Goal: Information Seeking & Learning: Learn about a topic

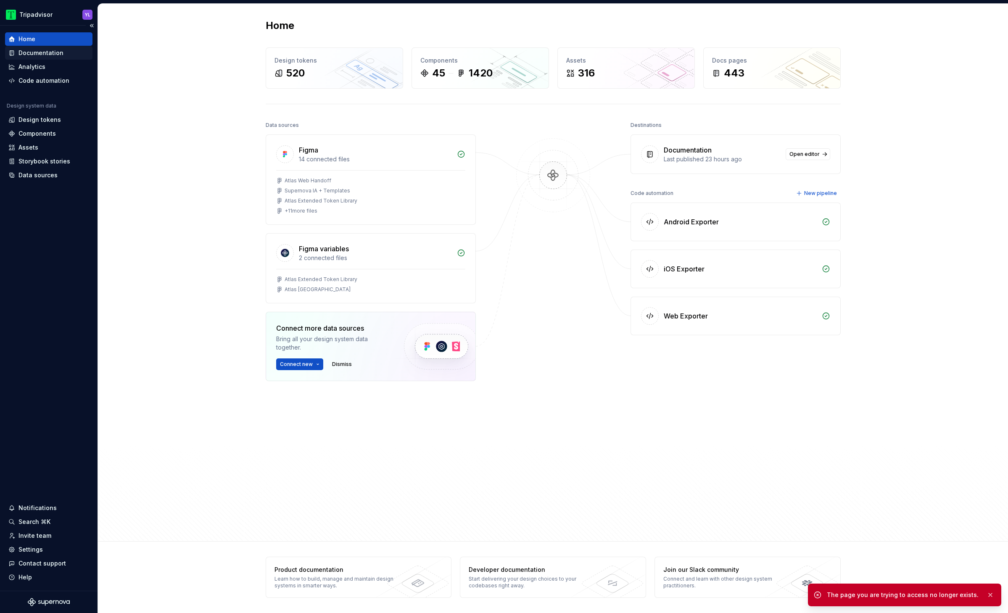
click at [47, 57] on div "Documentation" at bounding box center [40, 53] width 45 height 8
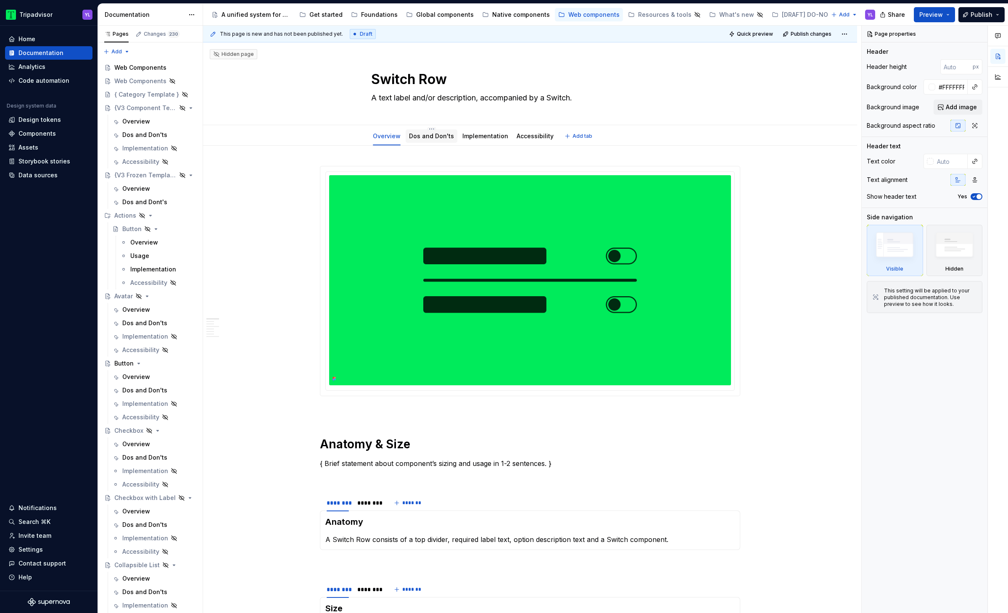
click at [426, 141] on div "Dos and Don'ts" at bounding box center [431, 136] width 45 height 10
click at [427, 137] on link "Dos and Don'ts" at bounding box center [431, 135] width 45 height 7
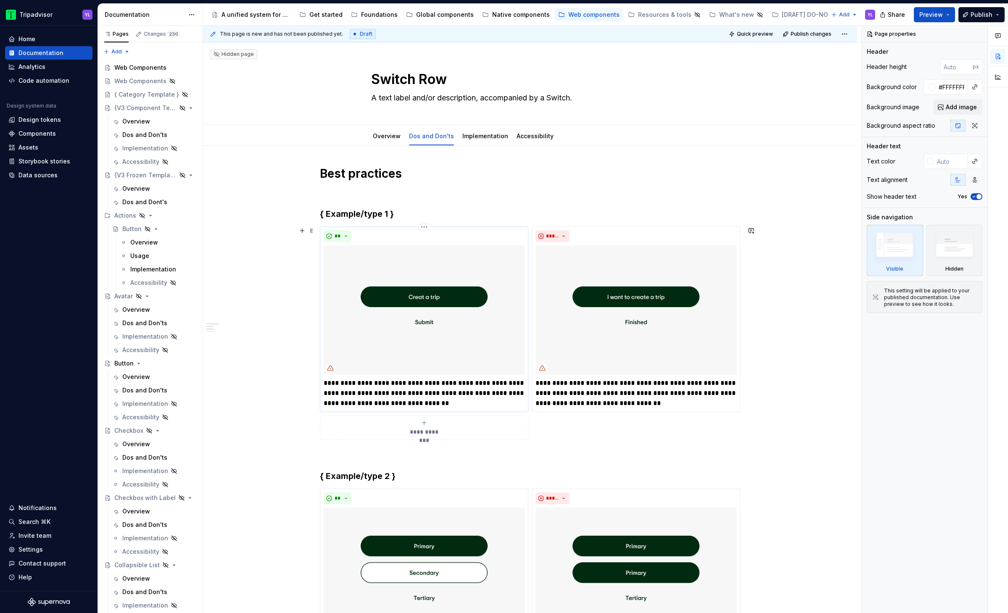
click at [448, 309] on img at bounding box center [424, 309] width 201 height 129
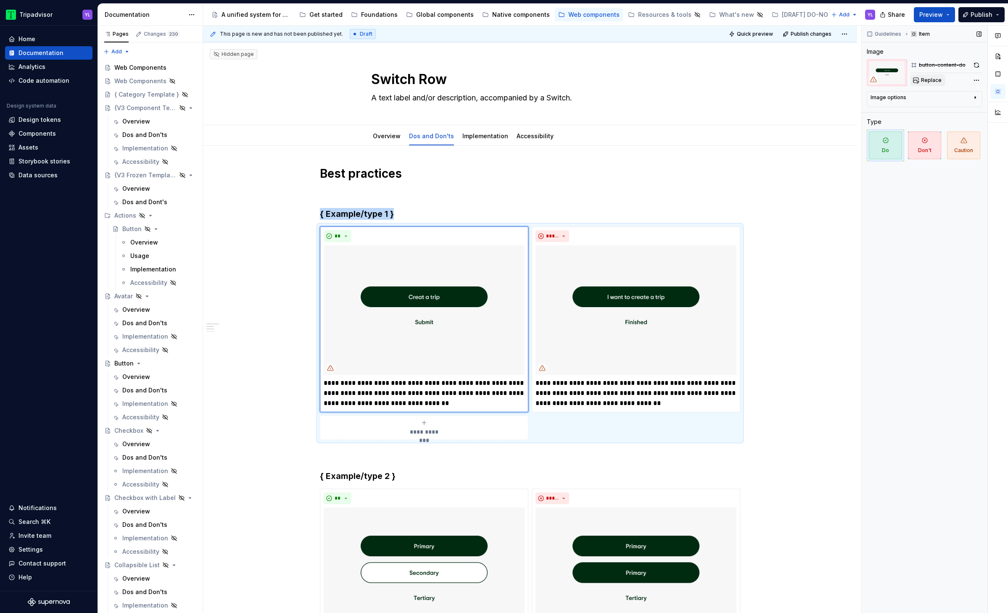
click at [726, 81] on span "Replace" at bounding box center [931, 80] width 21 height 7
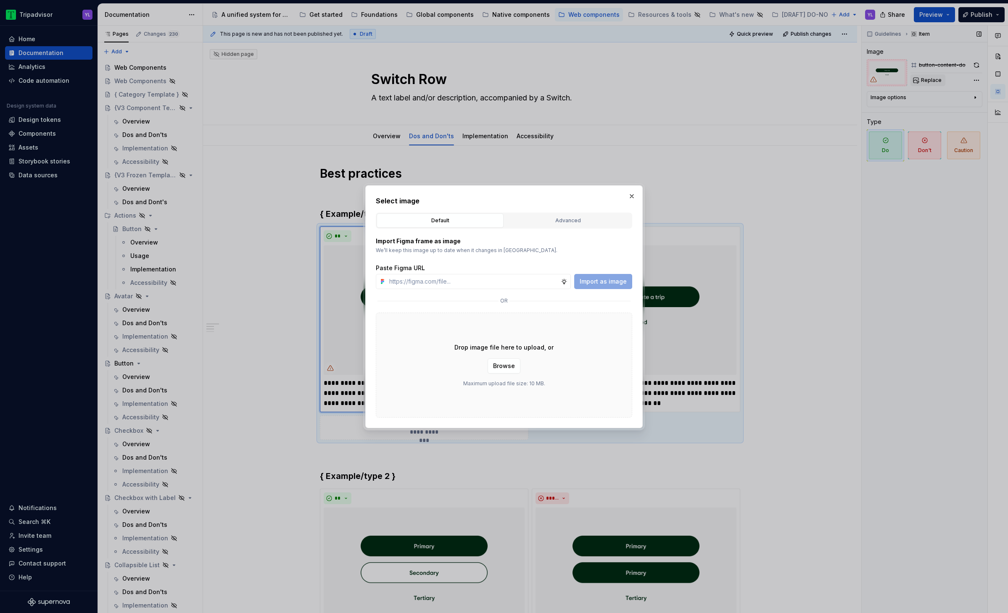
type textarea "*"
type input "row-"
click at [537, 281] on input "row-" at bounding box center [473, 281] width 175 height 15
click at [505, 279] on input "text" at bounding box center [473, 281] width 175 height 15
paste input "https://www.figma.com/design/Rk3eGC5124Z7punn8EFUkb/Atlas-Web-Documentation?nod…"
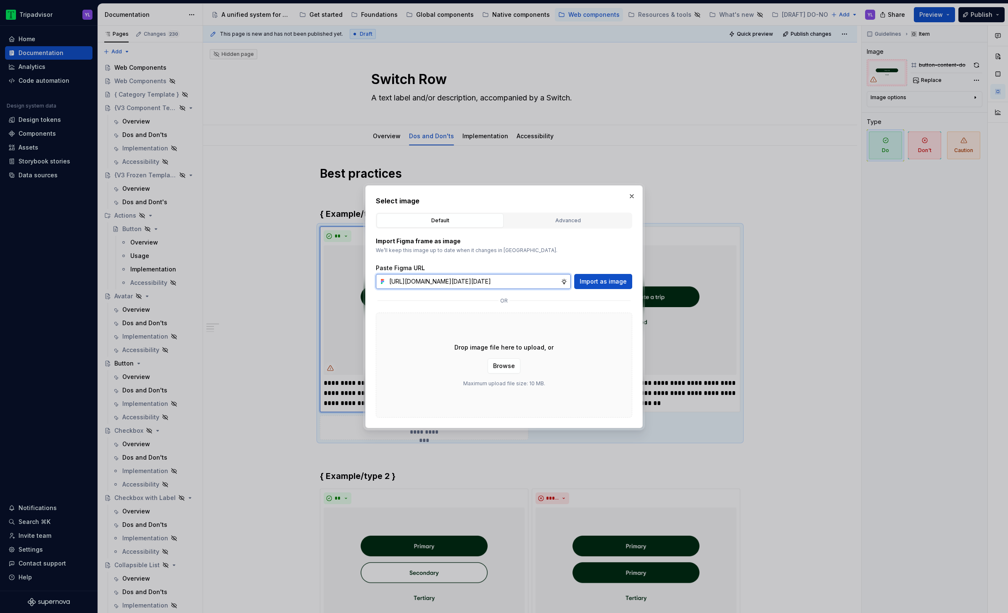
scroll to position [0, 196]
type input "https://www.figma.com/design/Rk3eGC5124Z7punn8EFUkb/Atlas-Web-Documentation?nod…"
click at [621, 281] on span "Import as image" at bounding box center [602, 281] width 47 height 8
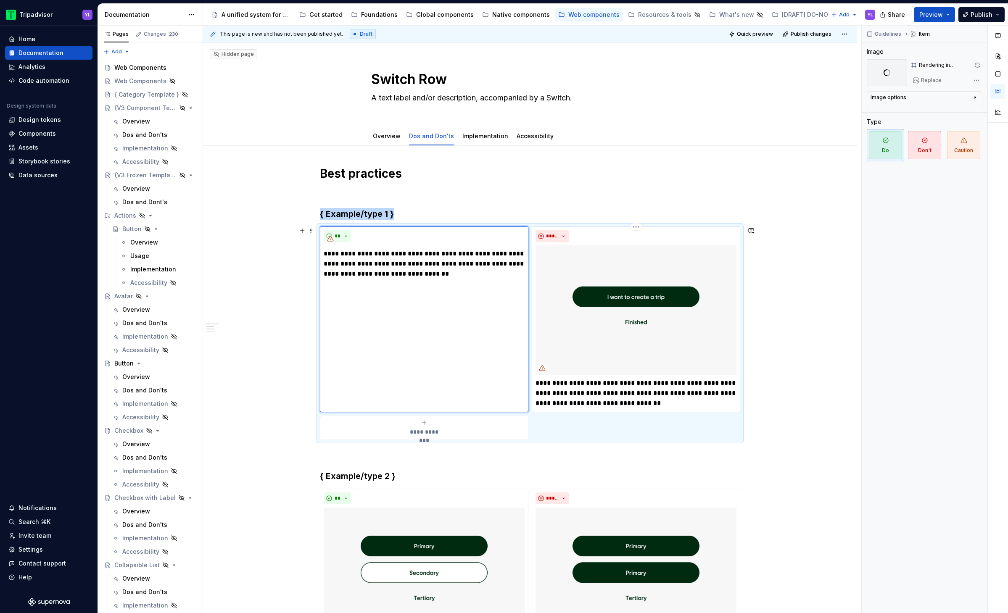
click at [675, 279] on img "To enrich screen reader interactions, please activate Accessibility in Grammarl…" at bounding box center [635, 309] width 201 height 129
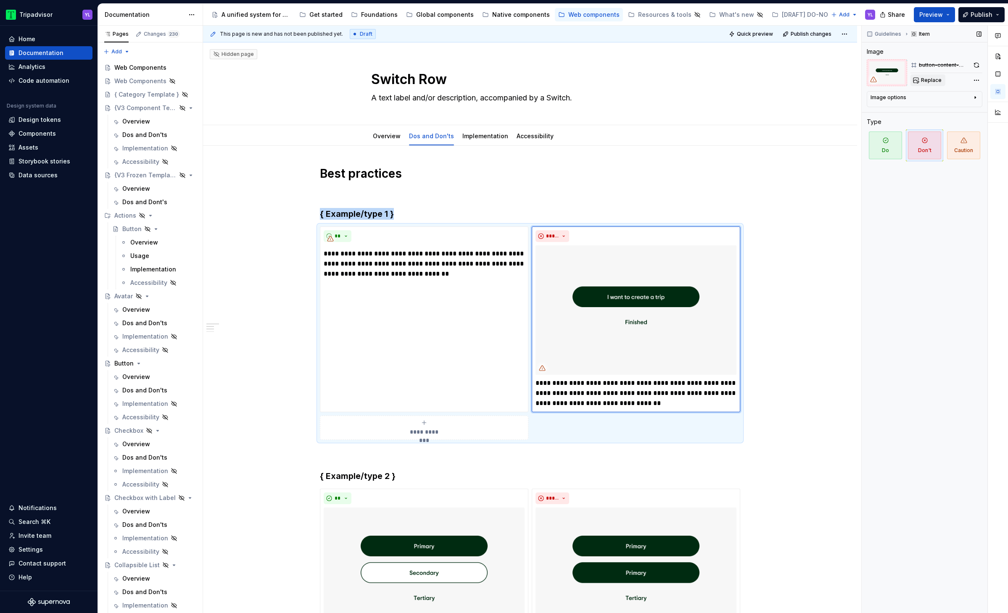
click at [726, 82] on span "Replace" at bounding box center [931, 80] width 21 height 7
type textarea "*"
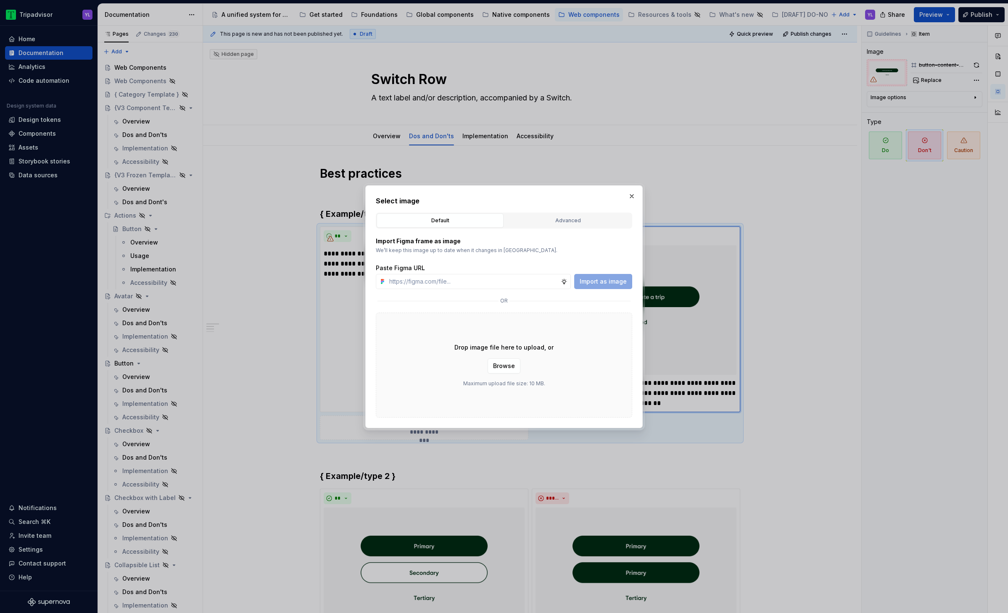
type input "https://www.figma.com/design/Rk3eGC5124Z7punn8EFUkb/Atlas-Web-Documentation?nod…"
click at [592, 280] on span "Import as image" at bounding box center [602, 281] width 47 height 8
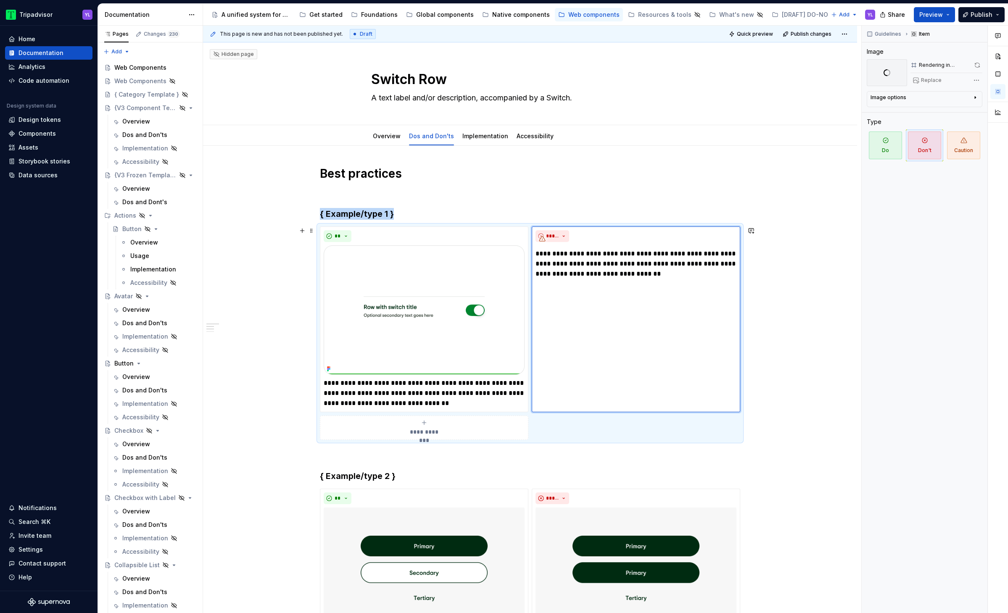
scroll to position [98, 0]
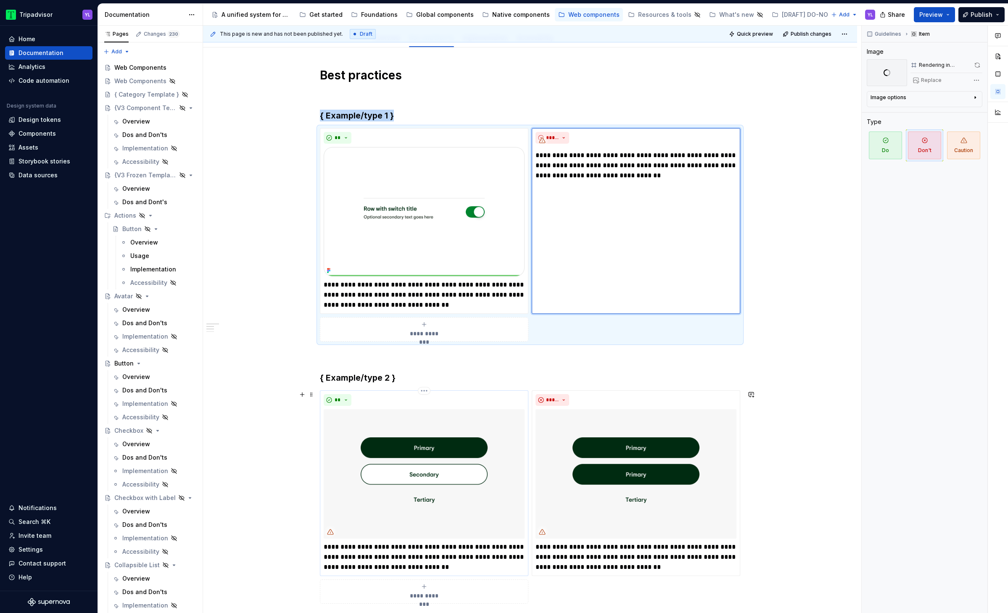
click at [432, 366] on img "To enrich screen reader interactions, please activate Accessibility in Grammarl…" at bounding box center [424, 473] width 201 height 129
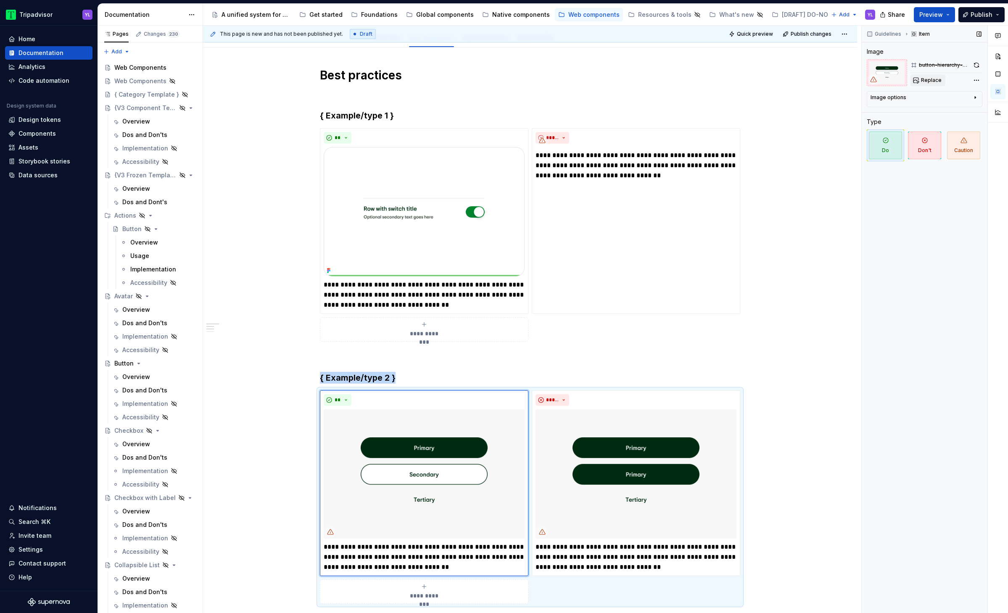
click at [726, 82] on span "Replace" at bounding box center [931, 80] width 21 height 7
type textarea "*"
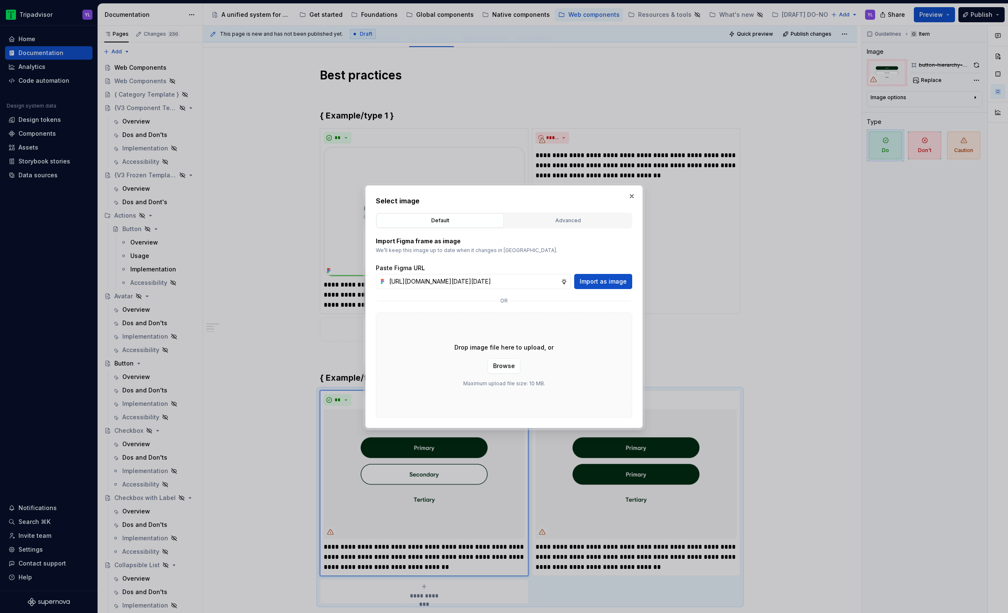
scroll to position [0, 196]
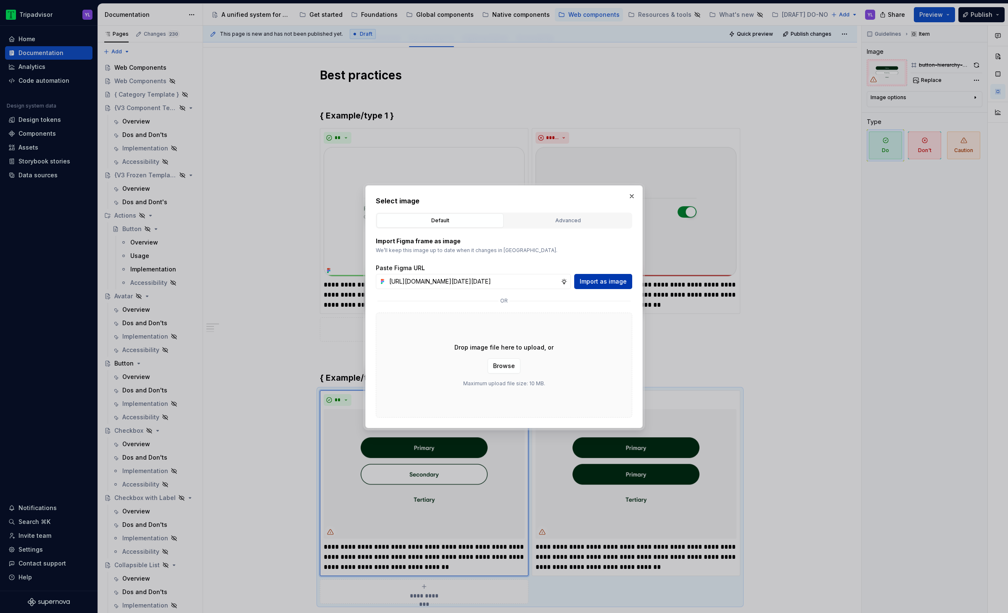
type input "https://www.figma.com/design/Rk3eGC5124Z7punn8EFUkb/Atlas-Web-Documentation?nod…"
click at [603, 282] on span "Import as image" at bounding box center [602, 281] width 47 height 8
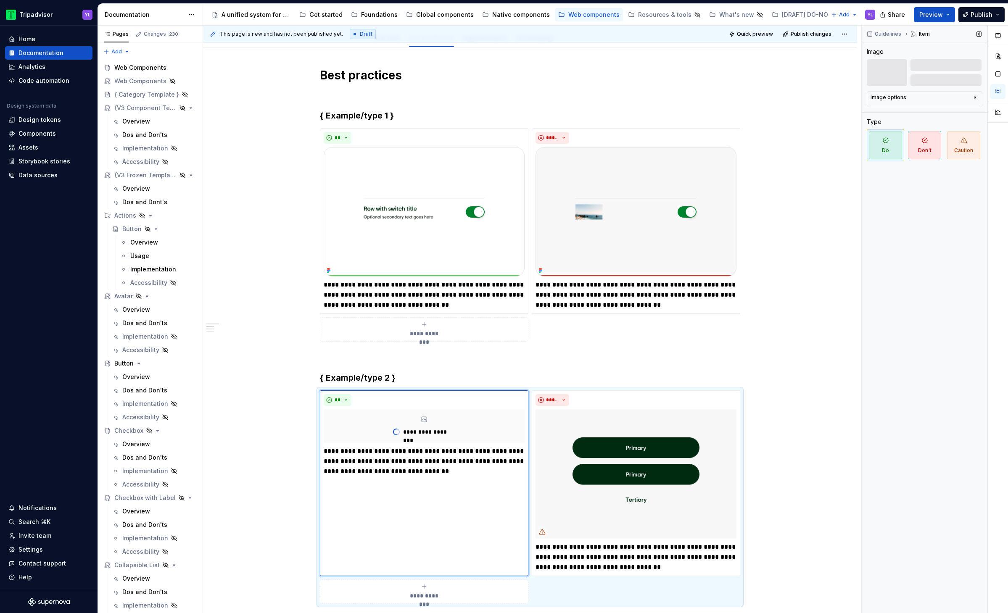
scroll to position [101, 0]
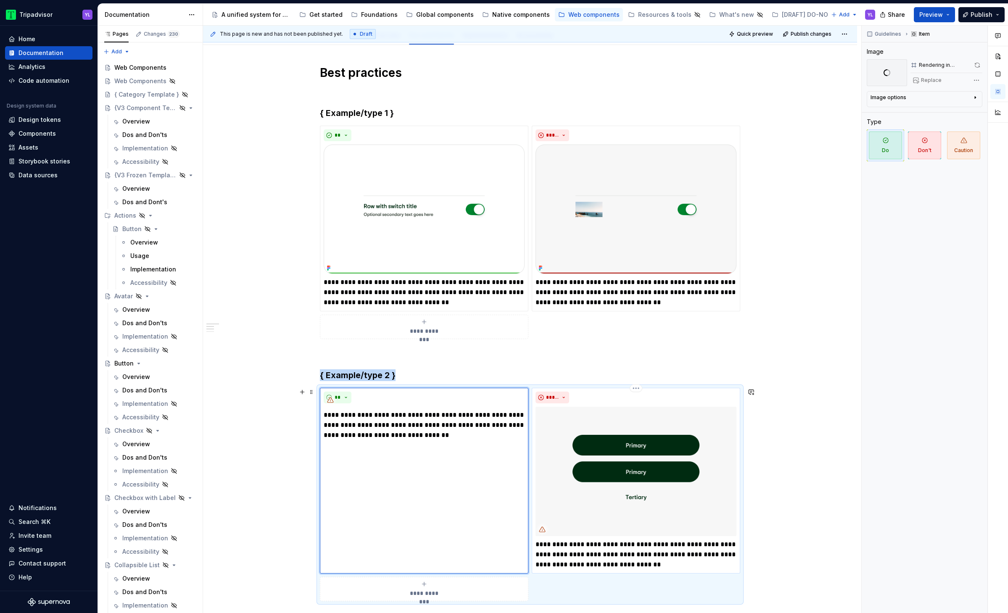
click at [626, 366] on img "To enrich screen reader interactions, please activate Accessibility in Grammarl…" at bounding box center [635, 471] width 201 height 129
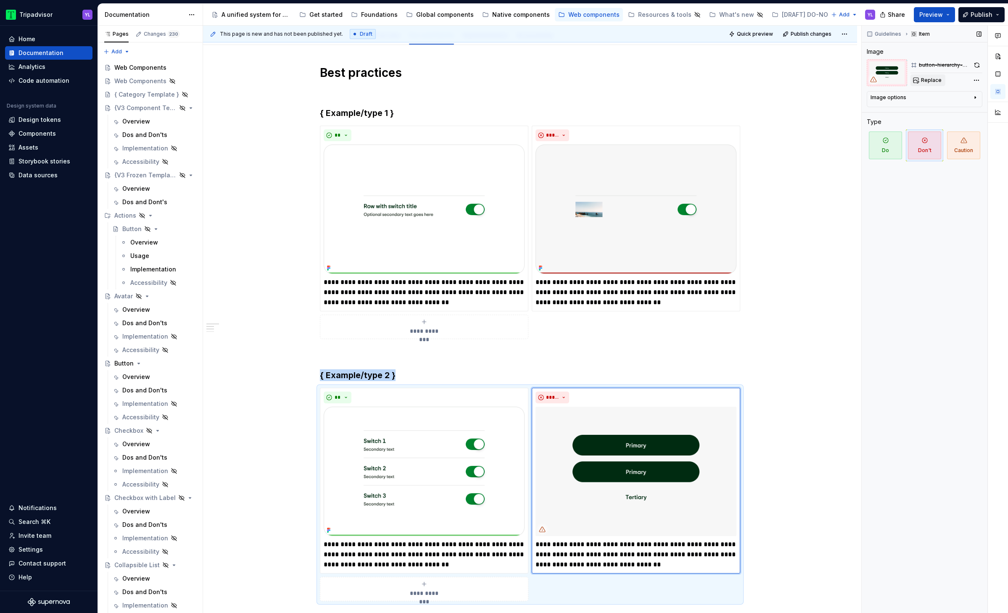
click at [726, 77] on span "Replace" at bounding box center [931, 80] width 21 height 7
type textarea "*"
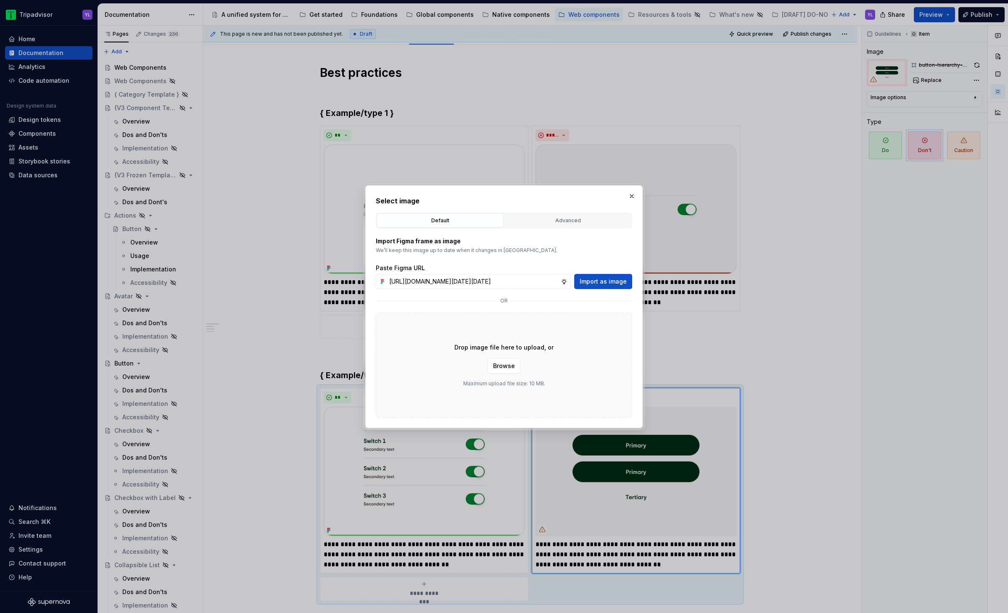
scroll to position [0, 195]
type input "https://www.figma.com/design/Rk3eGC5124Z7punn8EFUkb/Atlas-Web-Documentation?nod…"
click at [601, 273] on div "Paste Figma URL https://www.figma.com/design/Rk3eGC5124Z7punn8EFUkb/Atlas-Web-D…" at bounding box center [504, 276] width 256 height 25
click at [607, 283] on span "Import as image" at bounding box center [602, 281] width 47 height 8
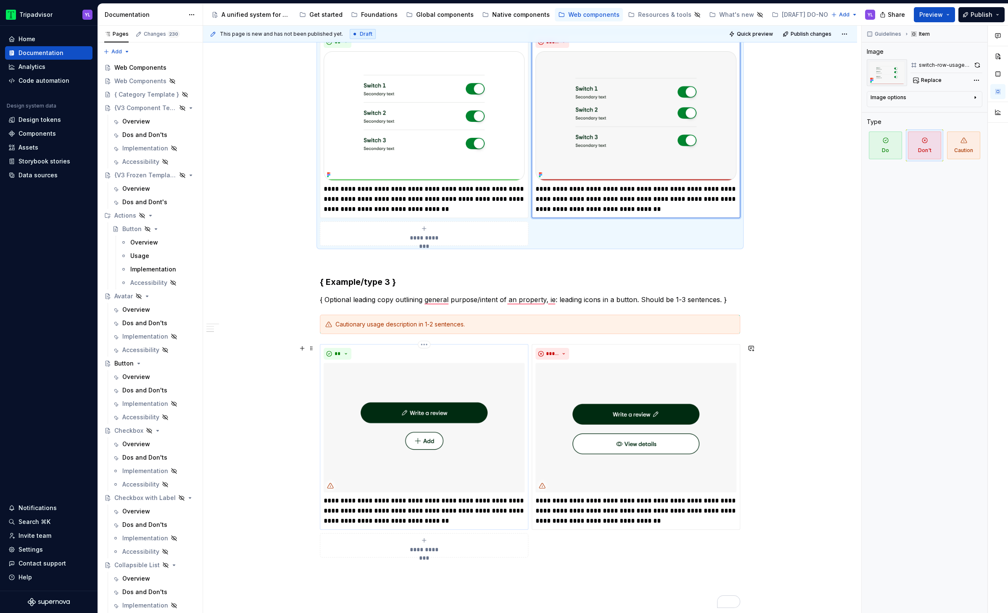
click at [411, 366] on img "To enrich screen reader interactions, please activate Accessibility in Grammarl…" at bounding box center [424, 427] width 201 height 129
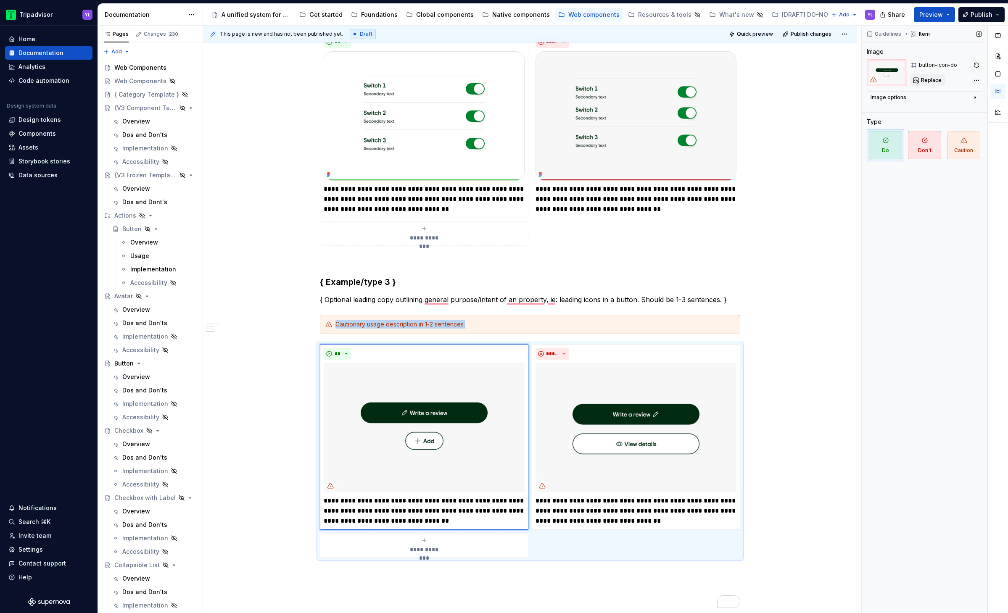
click at [726, 78] on span "Replace" at bounding box center [931, 80] width 21 height 7
type textarea "*"
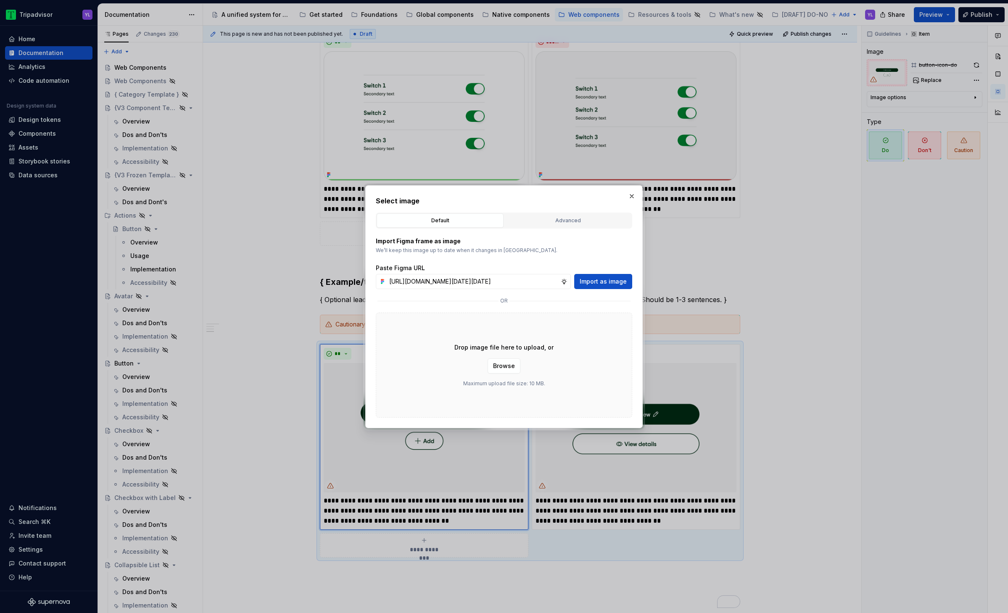
scroll to position [0, 196]
type input "https://www.figma.com/design/Rk3eGC5124Z7punn8EFUkb/Atlas-Web-Documentation?nod…"
click at [606, 278] on span "Import as image" at bounding box center [602, 281] width 47 height 8
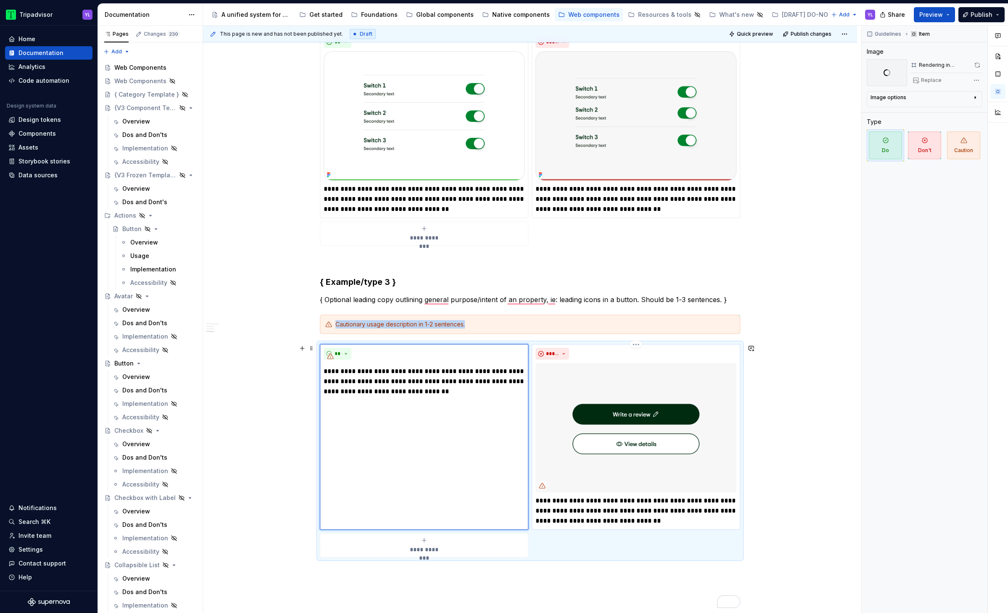
click at [663, 366] on img "To enrich screen reader interactions, please activate Accessibility in Grammarl…" at bounding box center [635, 427] width 201 height 129
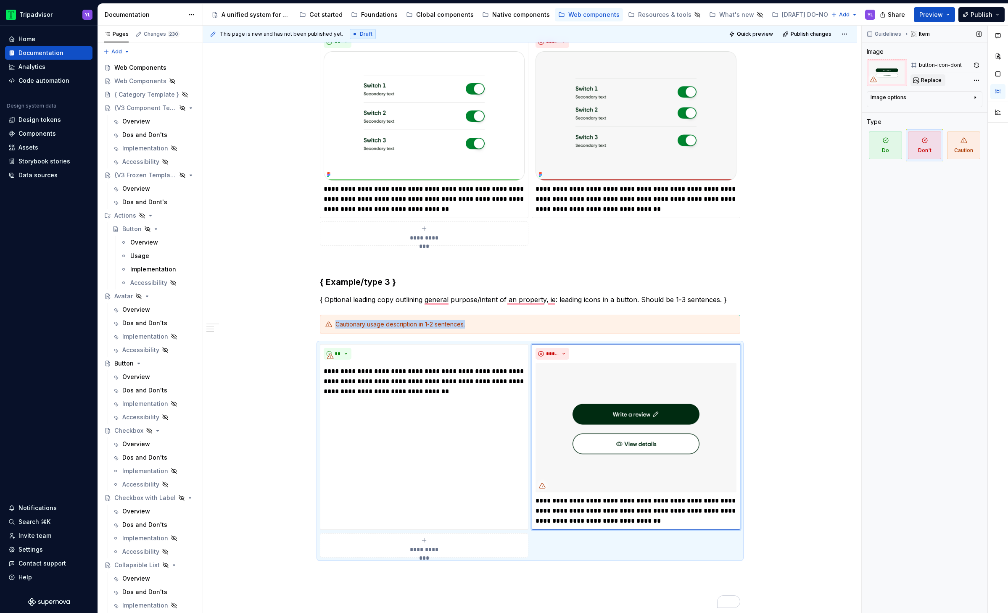
click at [726, 79] on span "Replace" at bounding box center [931, 80] width 21 height 7
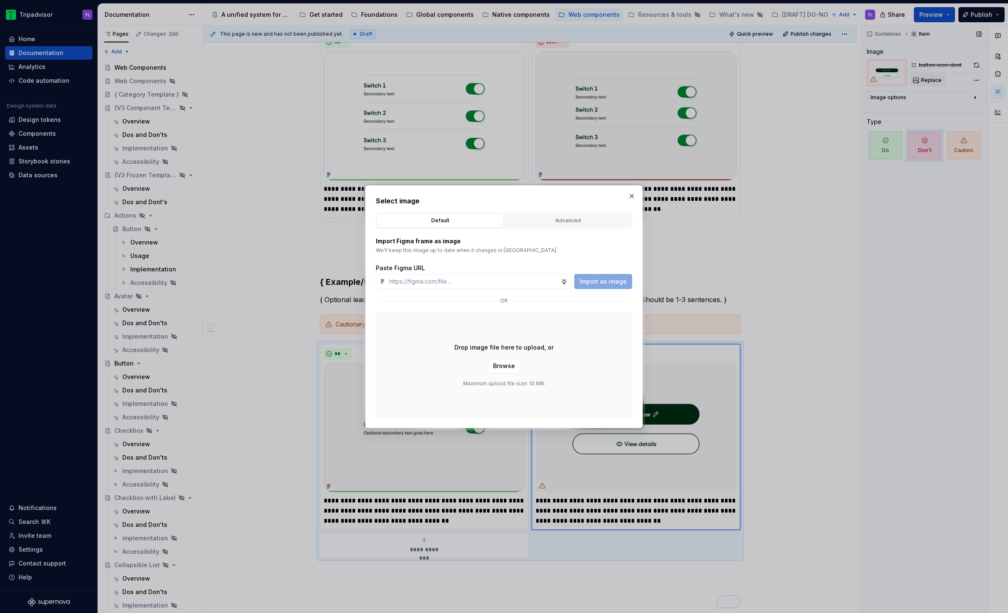
type textarea "*"
type input "https://www.figma.com/design/Rk3eGC5124Z7punn8EFUkb/Atlas-Web-Documentation?nod…"
click at [608, 282] on span "Import as image" at bounding box center [602, 281] width 47 height 8
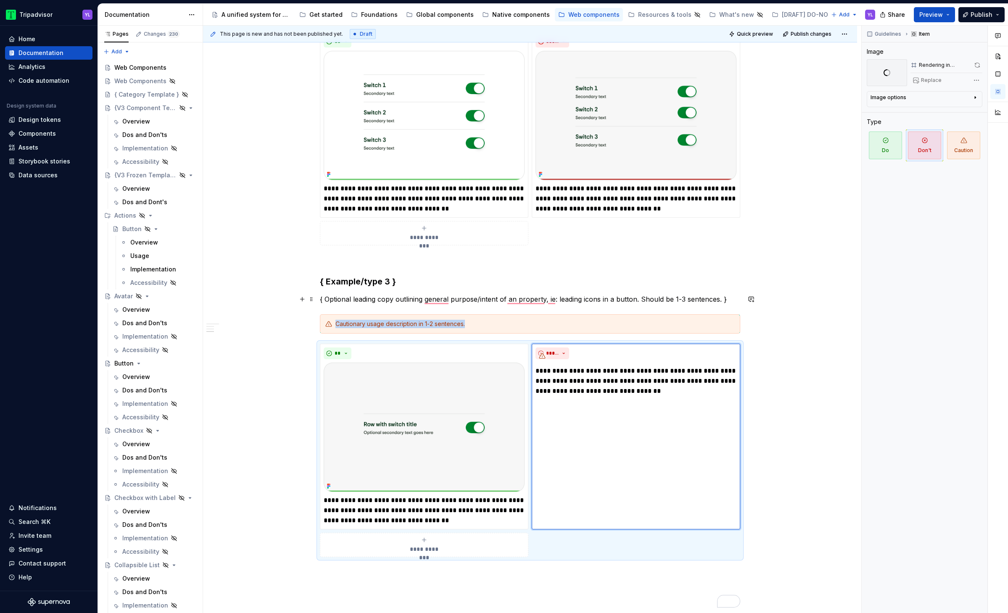
scroll to position [423, 0]
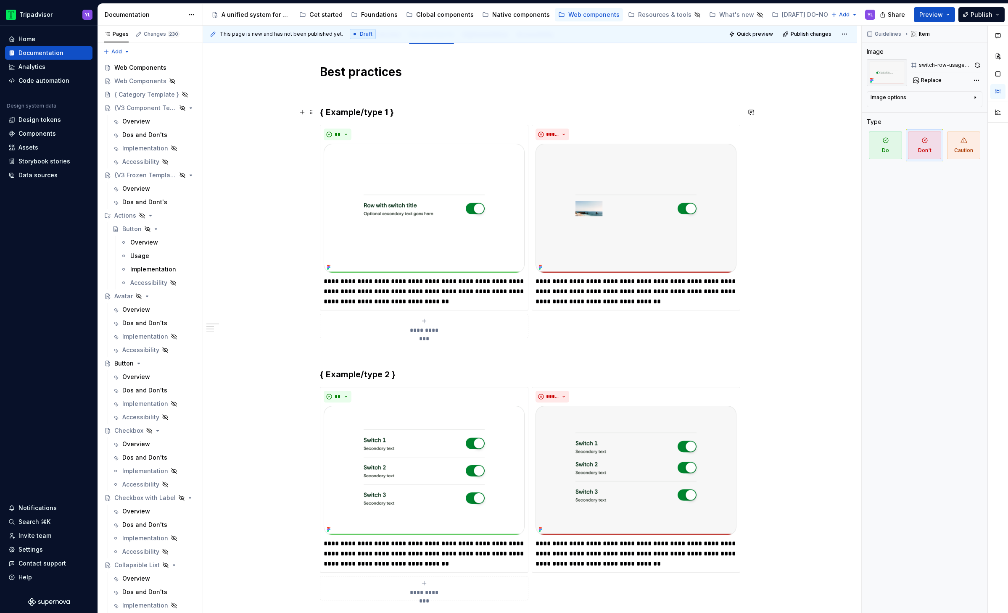
type textarea "*"
click at [368, 110] on h3 "{ Example/type 1 }" at bounding box center [530, 112] width 420 height 12
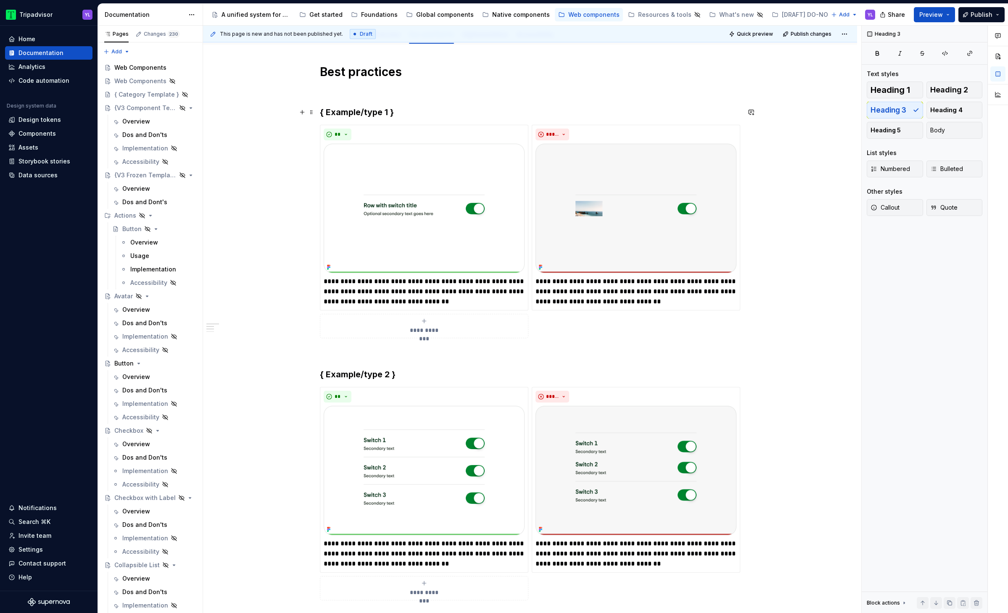
click at [357, 112] on h3 "{ Example/type 1 }" at bounding box center [530, 112] width 420 height 12
click at [270, 191] on div "**********" at bounding box center [530, 600] width 654 height 1113
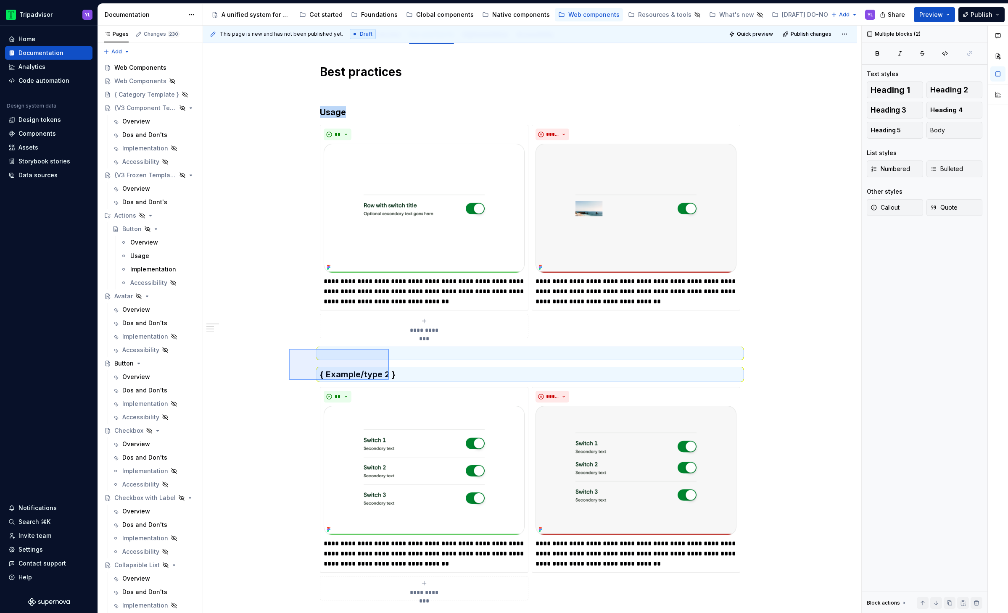
drag, startPoint x: 296, startPoint y: 348, endPoint x: 389, endPoint y: 380, distance: 97.7
click at [389, 366] on div "**********" at bounding box center [532, 320] width 658 height 588
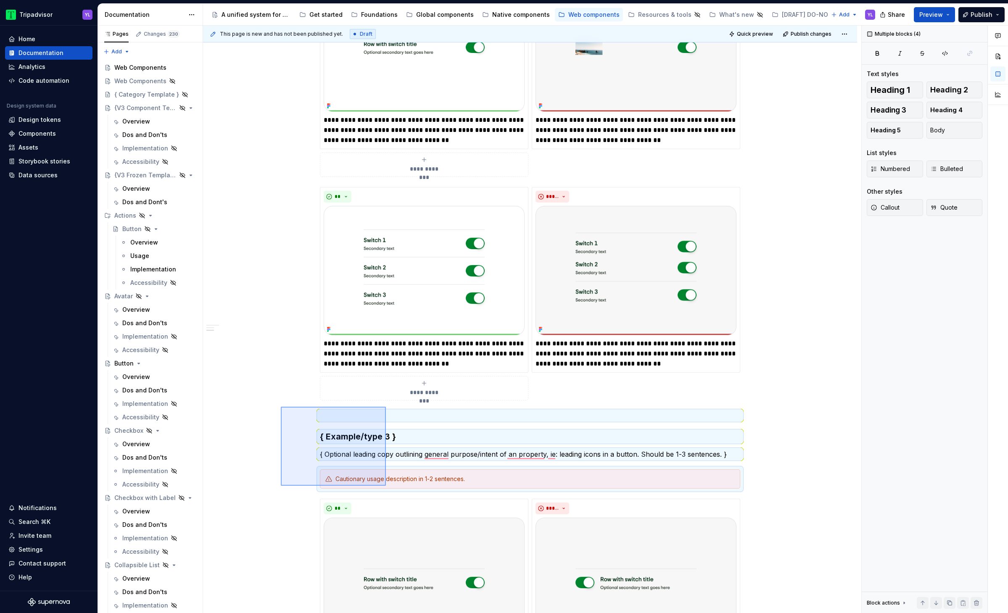
drag, startPoint x: 330, startPoint y: 437, endPoint x: 386, endPoint y: 486, distance: 74.2
click at [386, 366] on div "**********" at bounding box center [532, 320] width 658 height 588
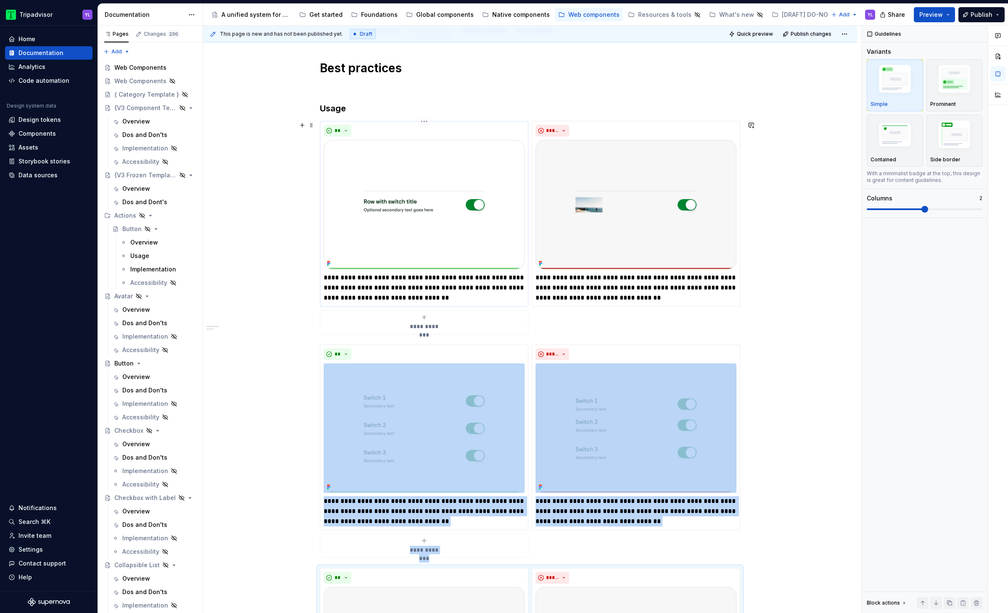
click at [409, 280] on p "**********" at bounding box center [424, 288] width 201 height 30
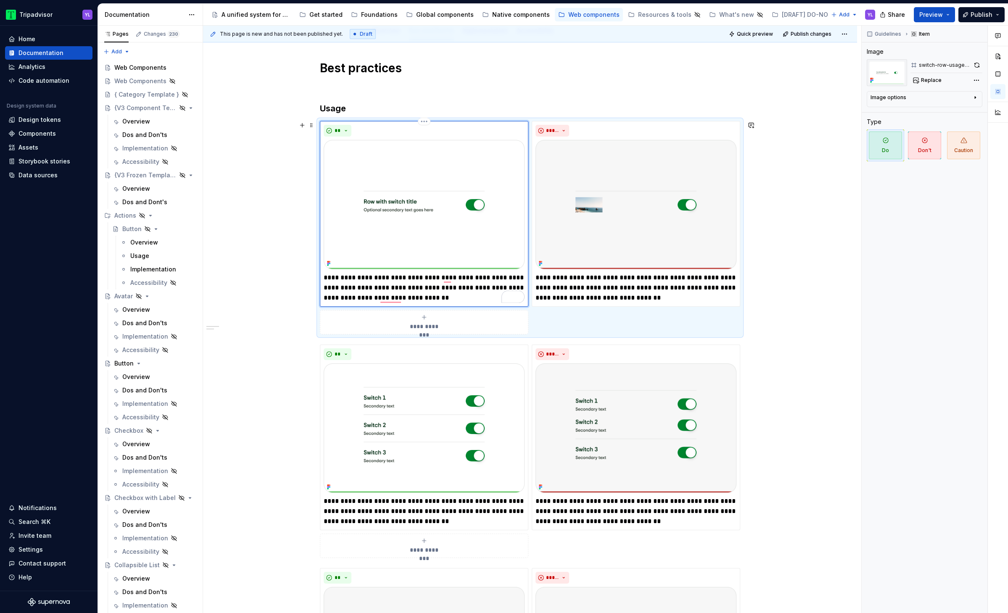
click at [410, 280] on p "**********" at bounding box center [424, 288] width 201 height 30
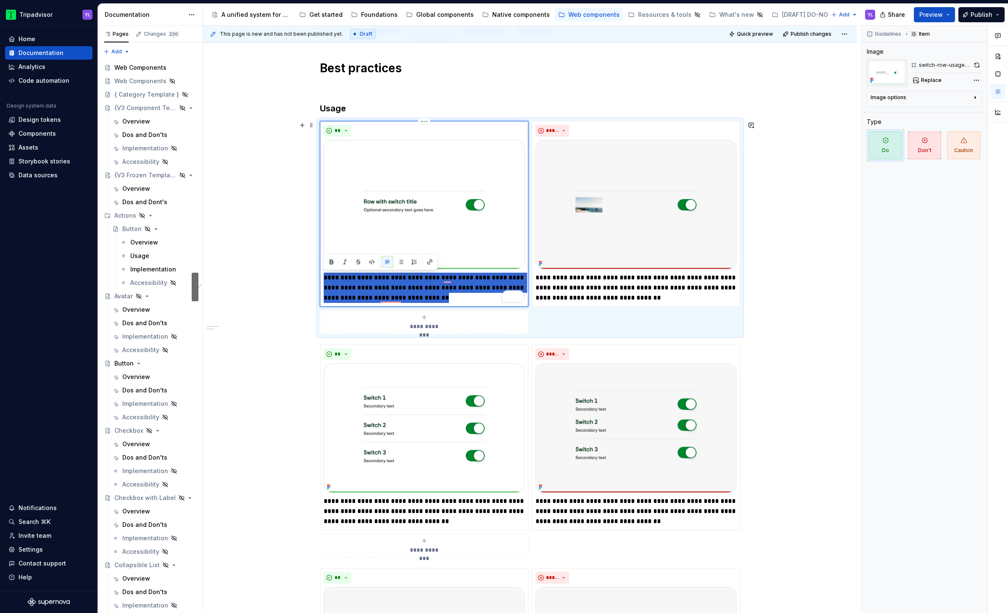
type textarea "*"
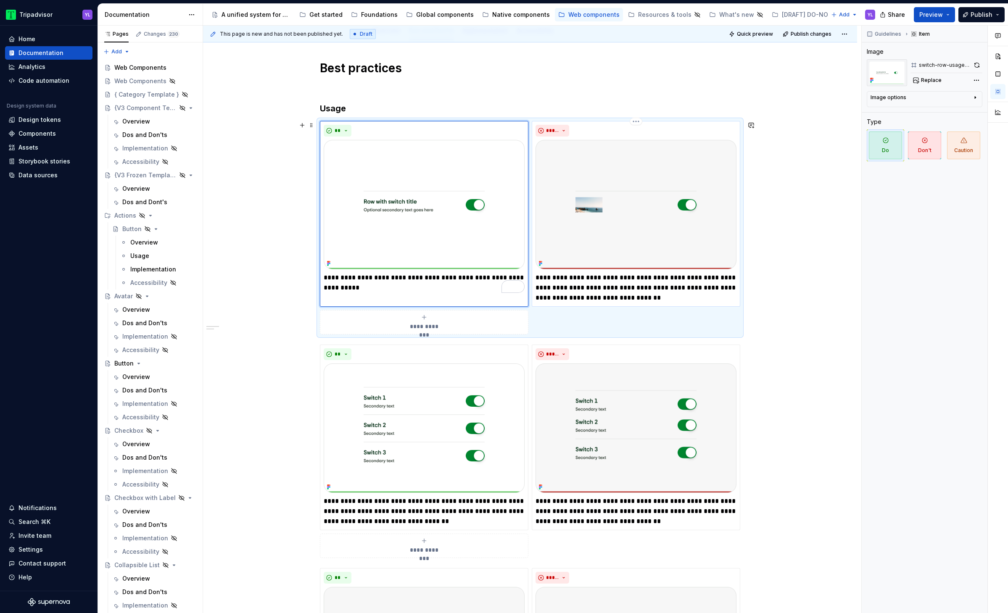
click at [596, 290] on p "**********" at bounding box center [635, 288] width 201 height 30
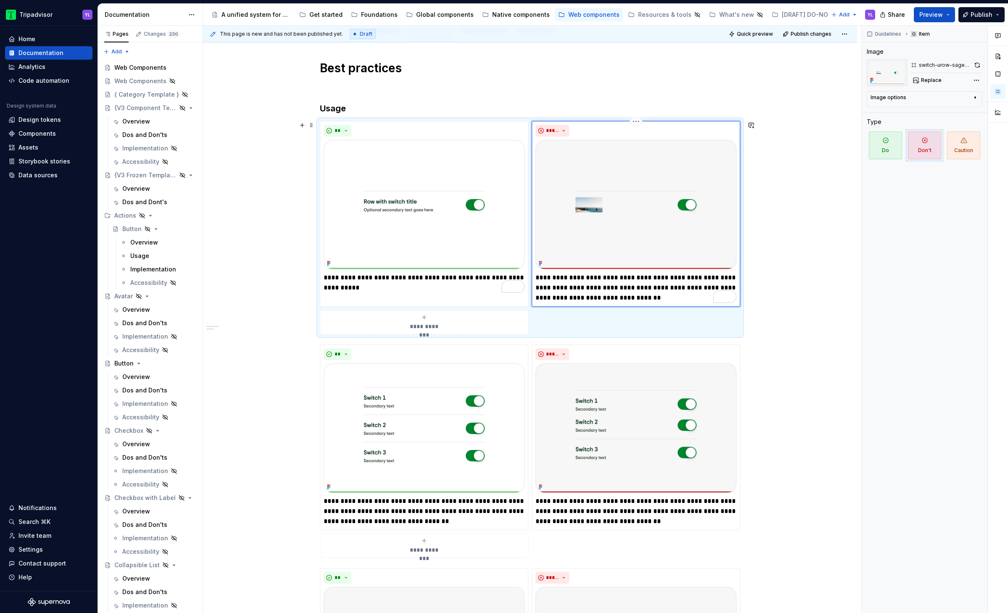
scroll to position [105, 0]
click at [596, 290] on p "**********" at bounding box center [635, 288] width 201 height 30
type textarea "*"
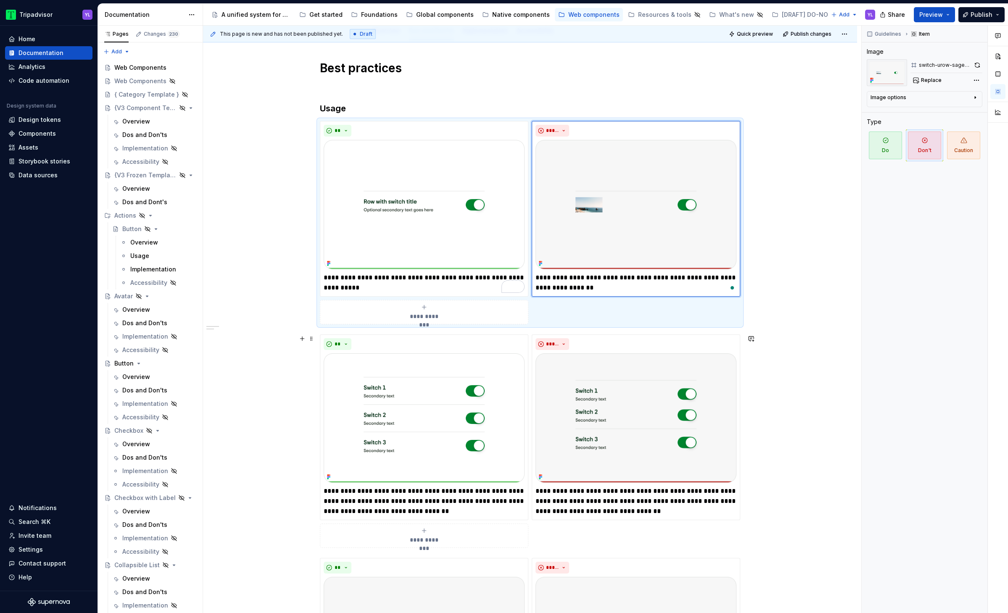
click at [226, 366] on div "**********" at bounding box center [530, 528] width 654 height 976
click at [365, 366] on p "**********" at bounding box center [424, 501] width 201 height 30
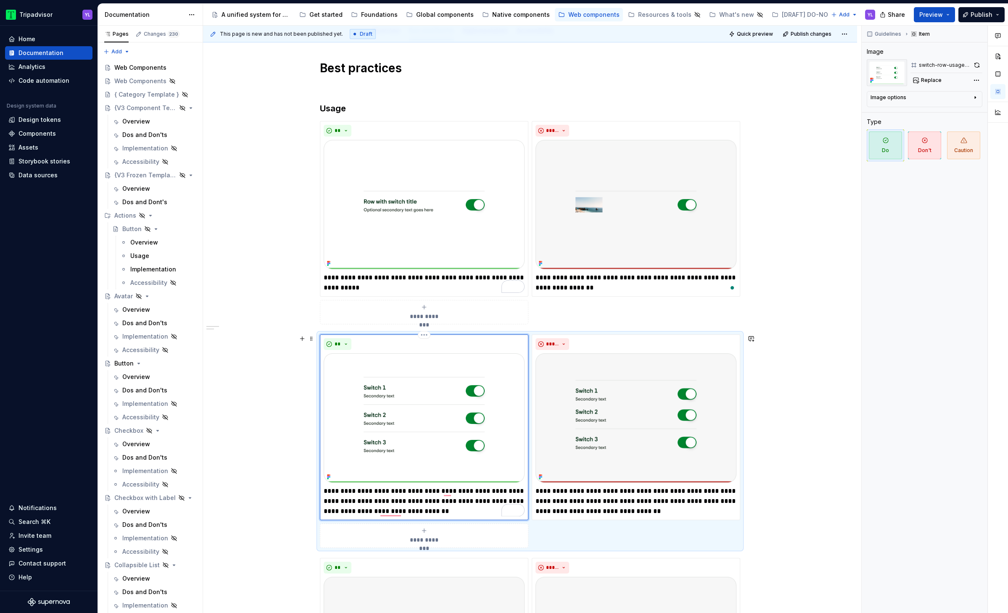
click at [384, 366] on p "**********" at bounding box center [424, 501] width 201 height 30
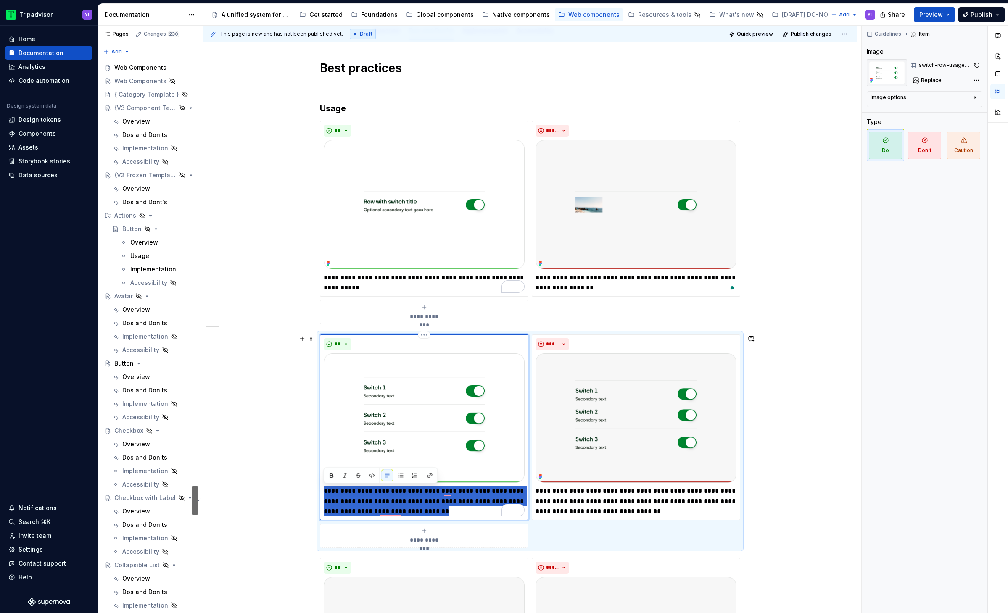
type textarea "*"
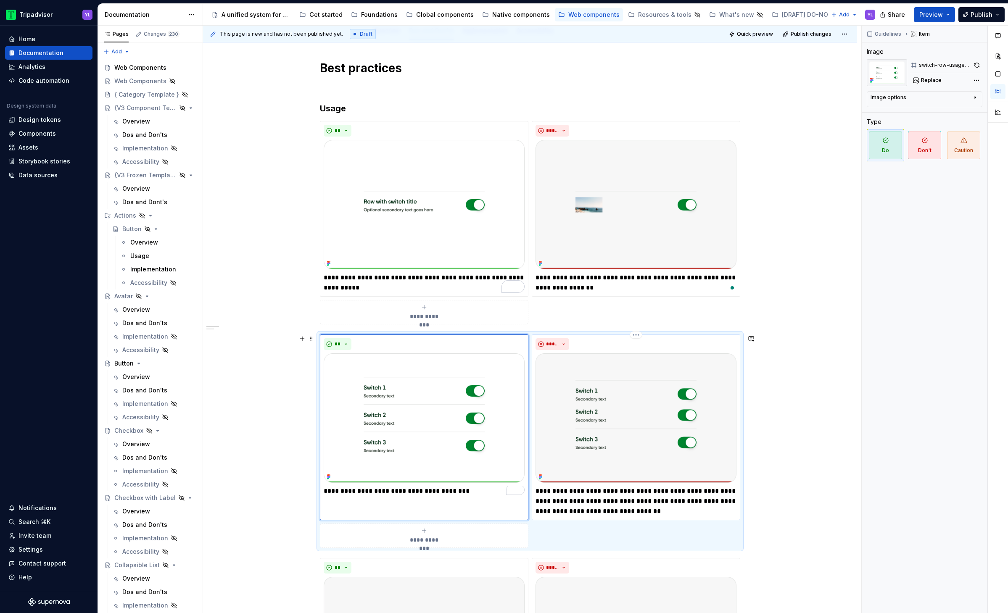
click at [586, 366] on p "**********" at bounding box center [635, 501] width 201 height 30
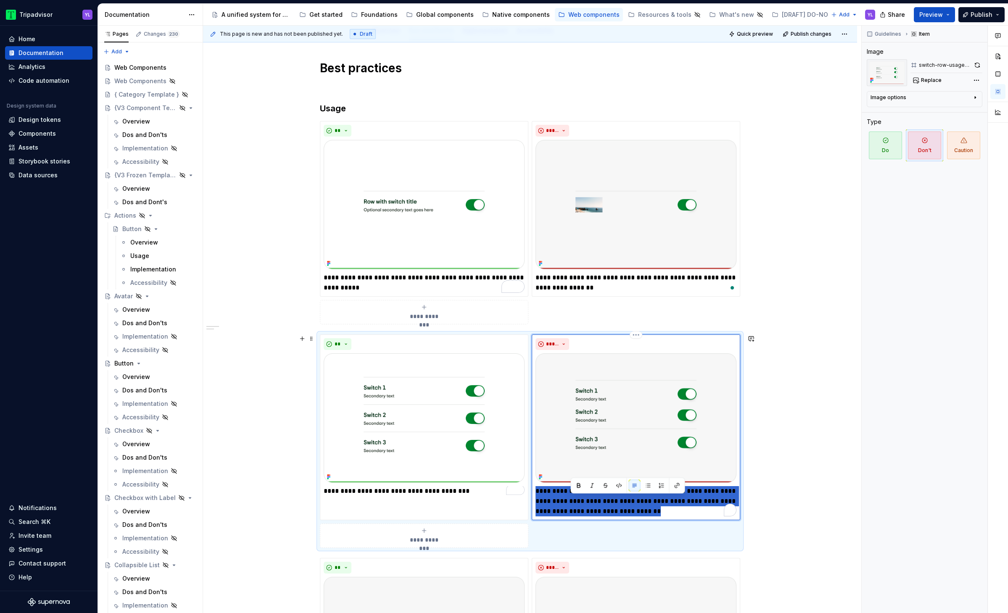
click at [586, 366] on p "**********" at bounding box center [635, 501] width 201 height 30
type textarea "*"
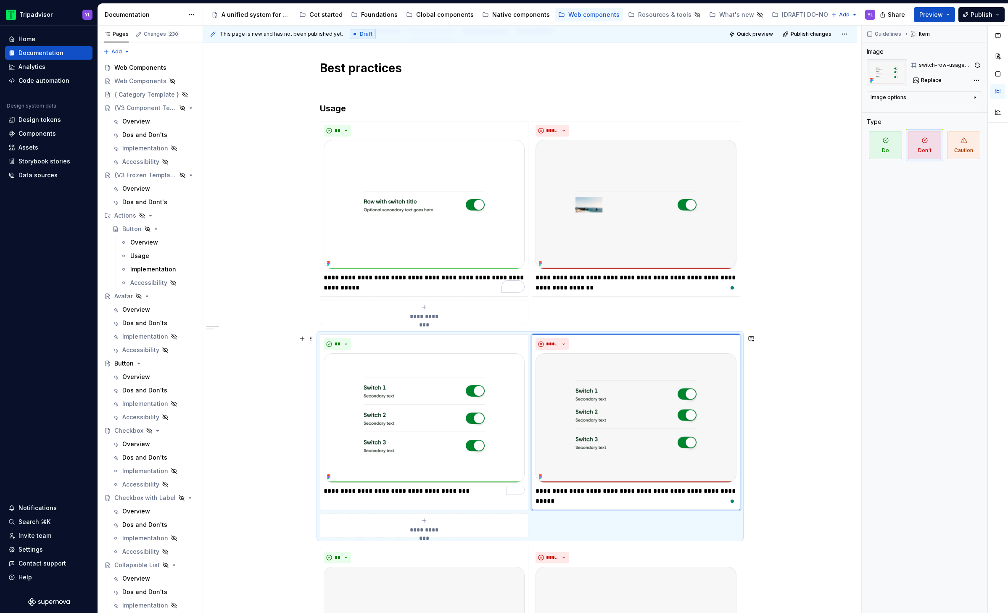
click at [726, 366] on div "**********" at bounding box center [530, 523] width 654 height 966
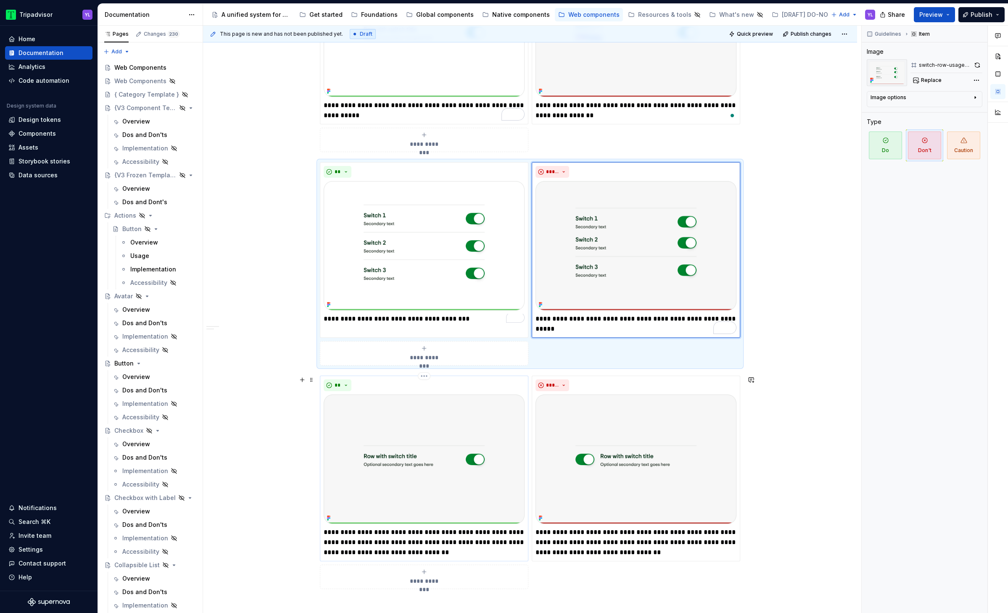
click at [398, 366] on p "**********" at bounding box center [424, 542] width 201 height 30
type textarea "*"
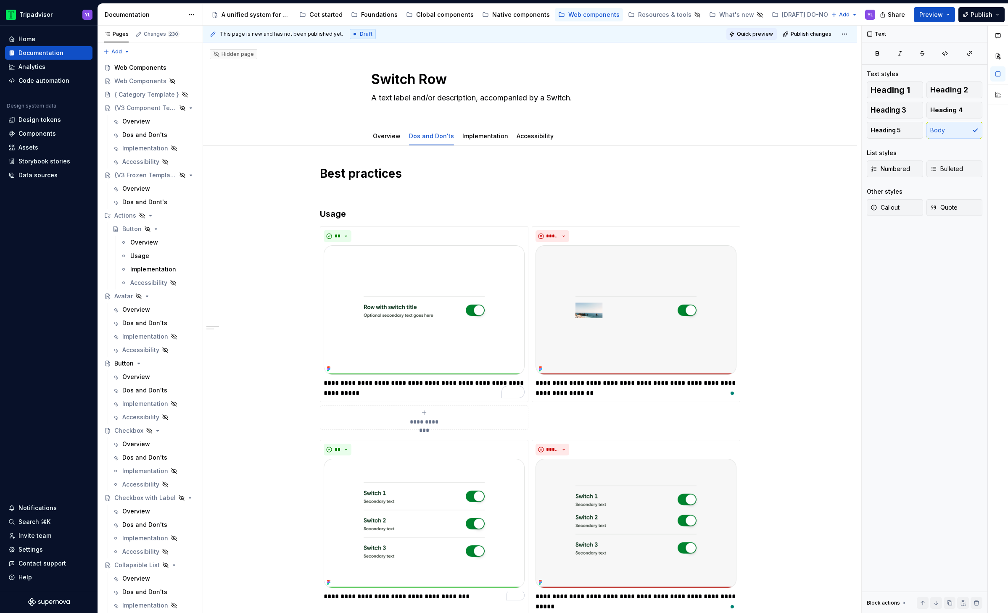
click at [739, 31] on button "Quick preview" at bounding box center [751, 34] width 50 height 12
click at [962, 592] on span "Open page" at bounding box center [963, 593] width 28 height 7
click at [382, 137] on link "Overview" at bounding box center [387, 135] width 28 height 7
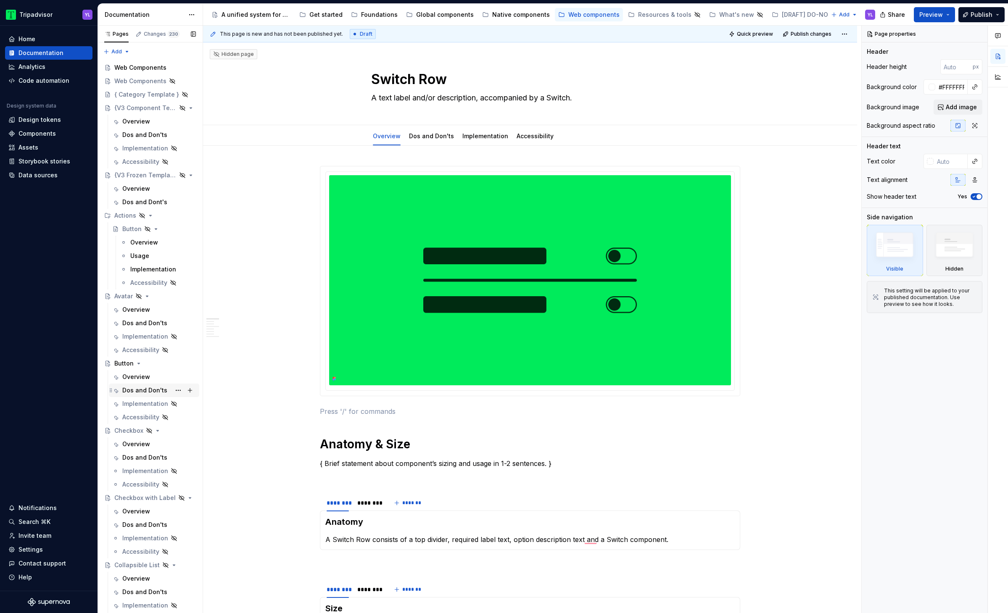
scroll to position [83, 0]
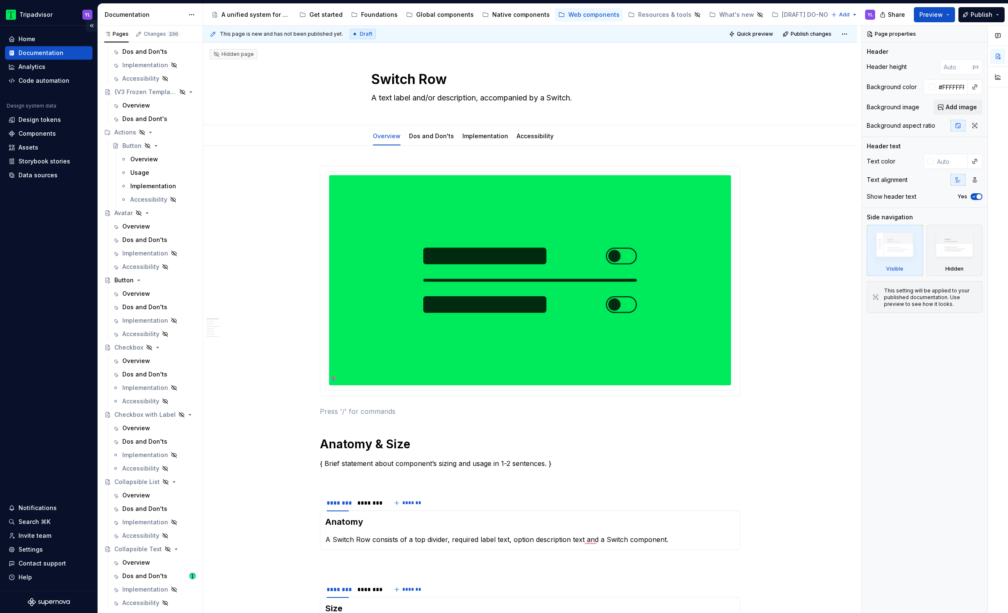
click at [92, 27] on button "Collapse sidebar" at bounding box center [92, 26] width 12 height 12
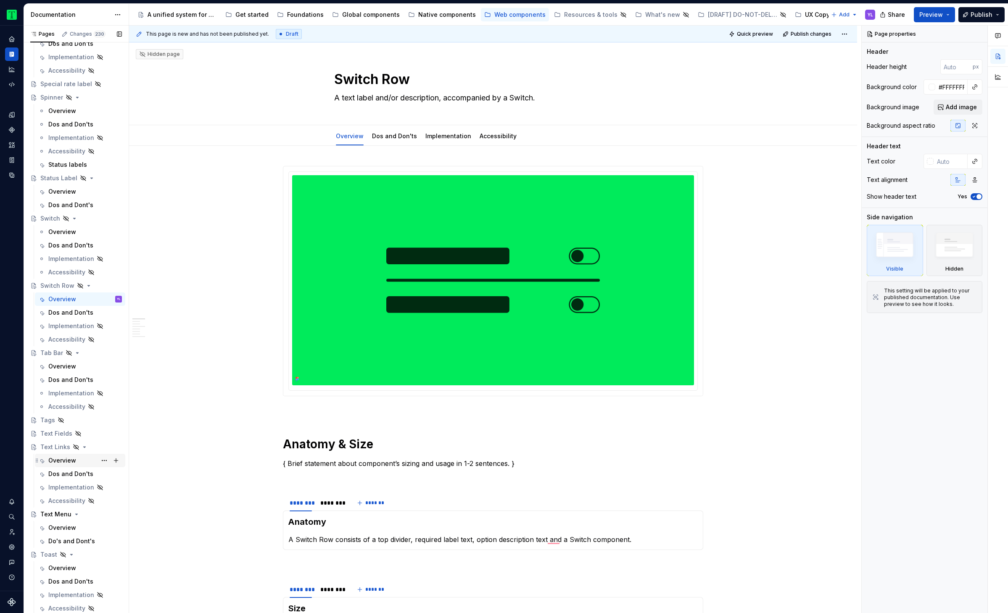
scroll to position [1510, 0]
click at [50, 411] on div "Tags" at bounding box center [47, 413] width 15 height 8
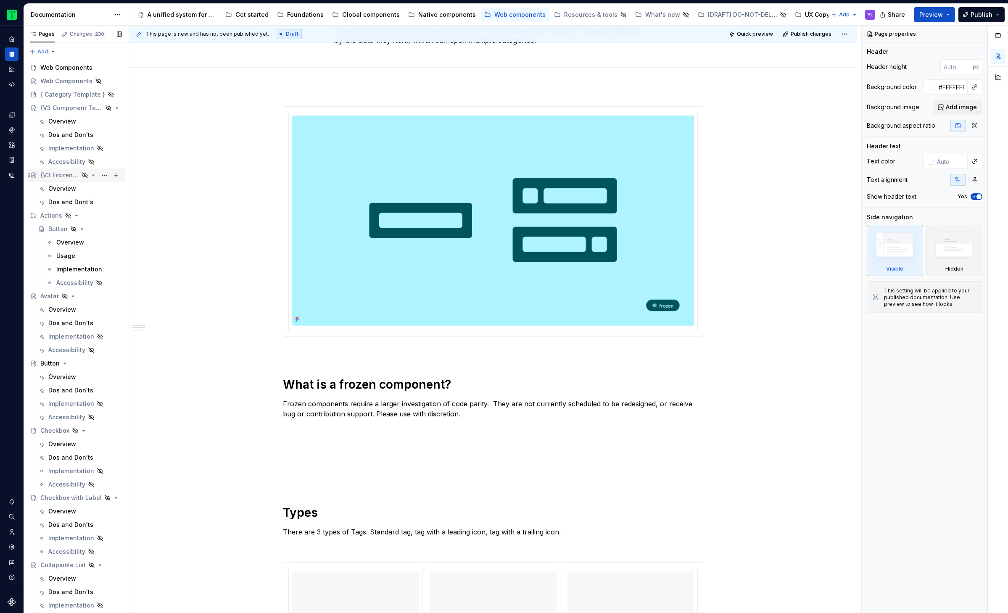
click at [63, 174] on div "{V3 Frozen Template}" at bounding box center [59, 175] width 39 height 8
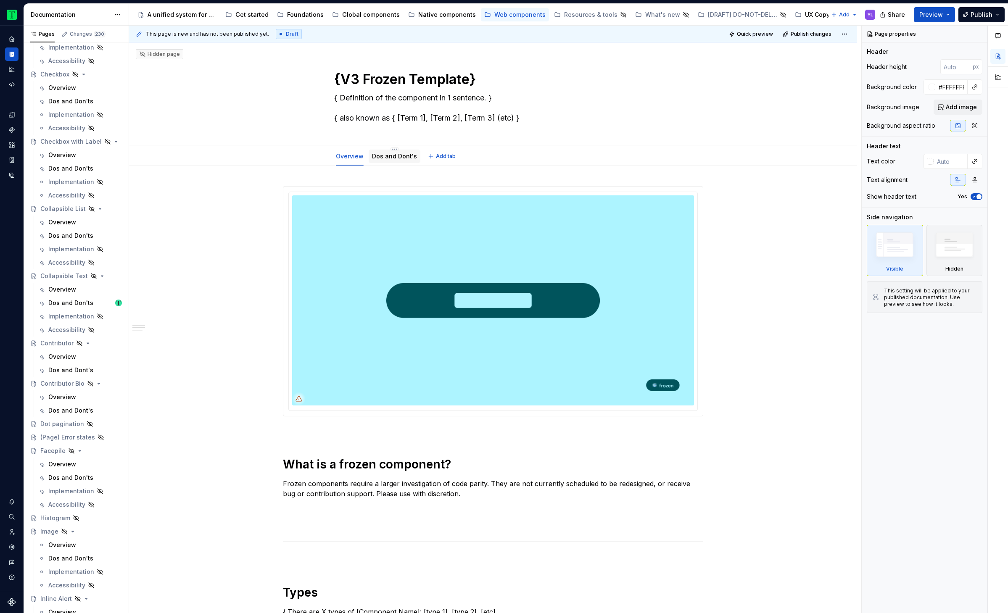
click at [393, 161] on div "Dos and Dont's" at bounding box center [394, 156] width 45 height 10
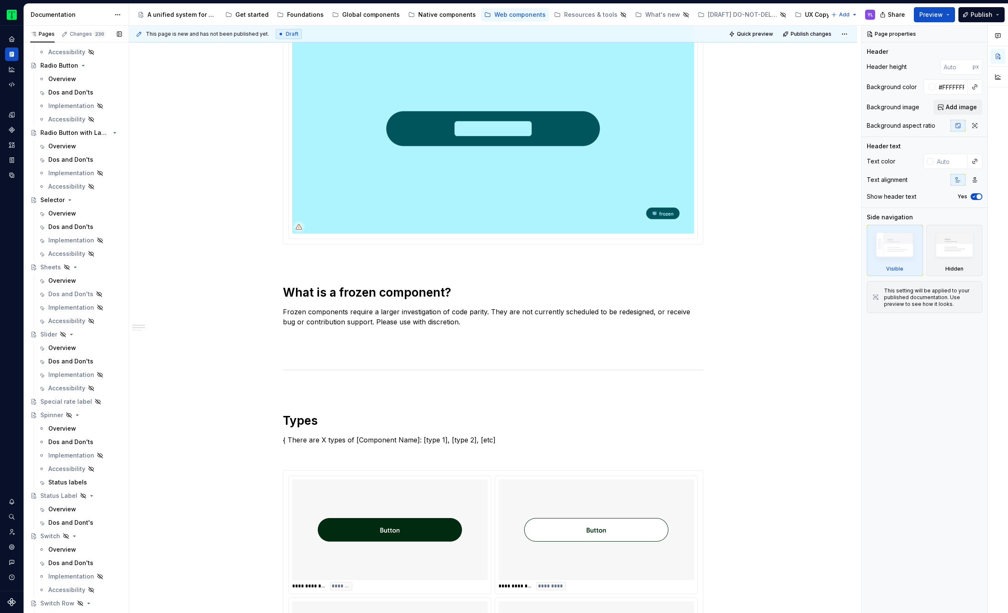
scroll to position [1212, 0]
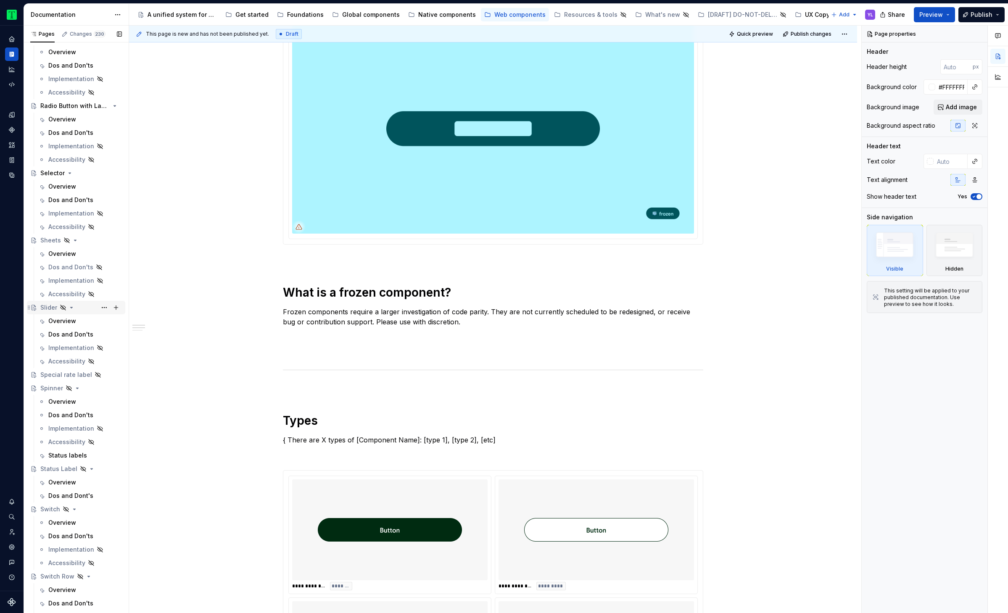
click at [45, 306] on div "Slider" at bounding box center [48, 307] width 17 height 8
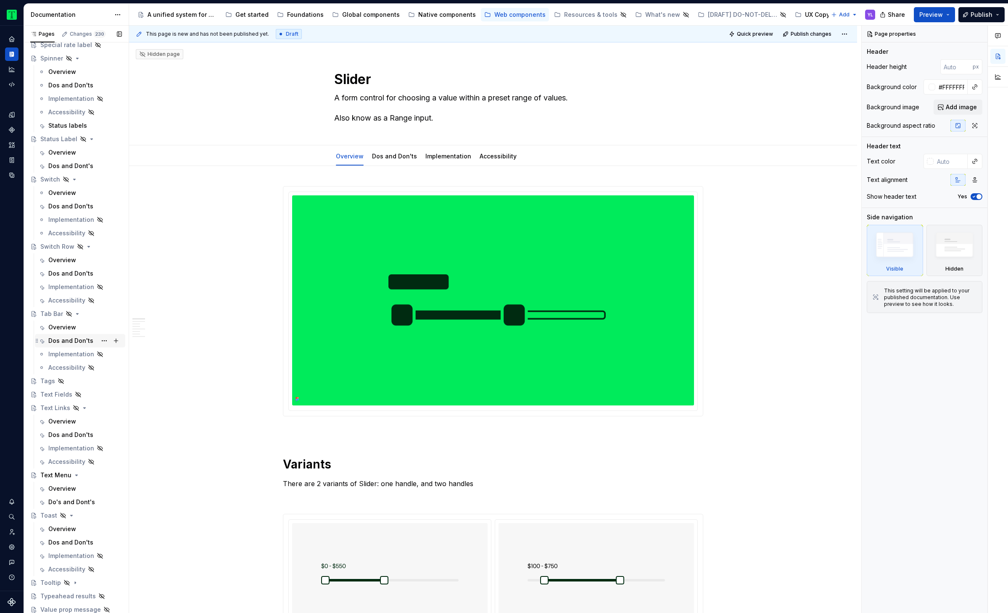
scroll to position [1543, 0]
click at [66, 342] on div "Dos and Don'ts" at bounding box center [70, 339] width 45 height 8
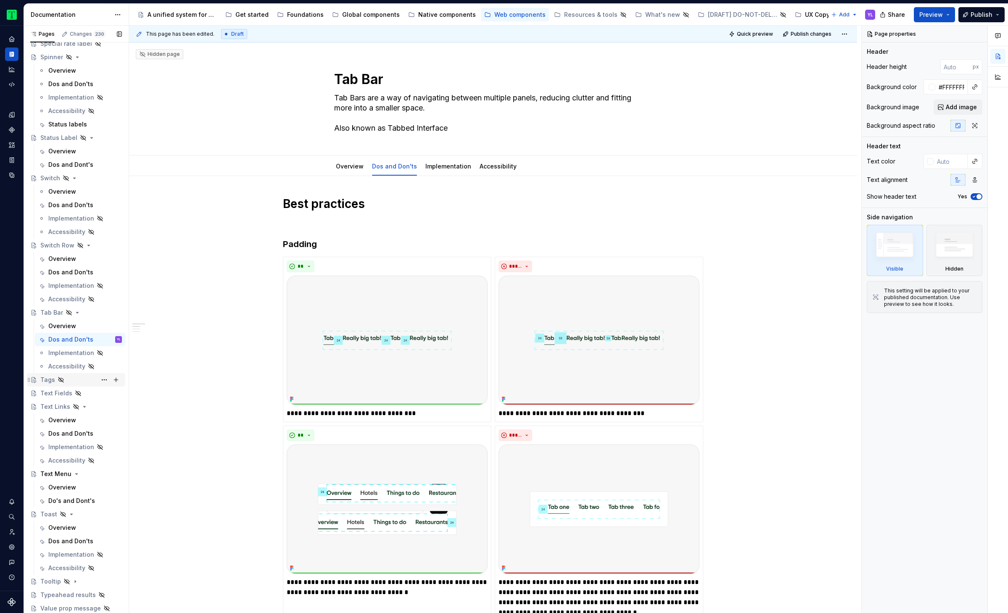
click at [44, 379] on div "Tags" at bounding box center [47, 380] width 15 height 8
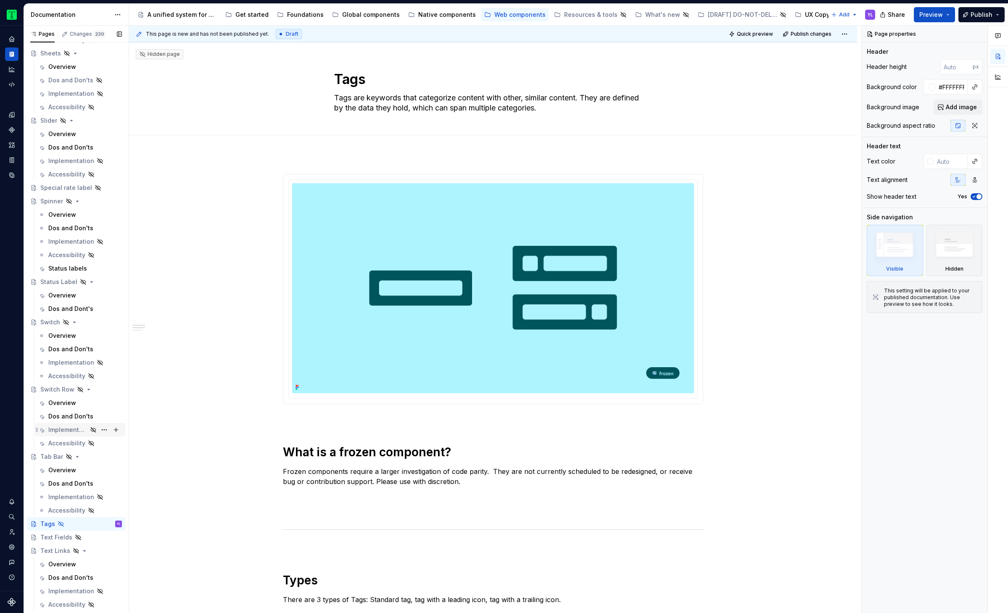
scroll to position [1399, 0]
click at [52, 202] on div "Spinner" at bounding box center [51, 201] width 23 height 8
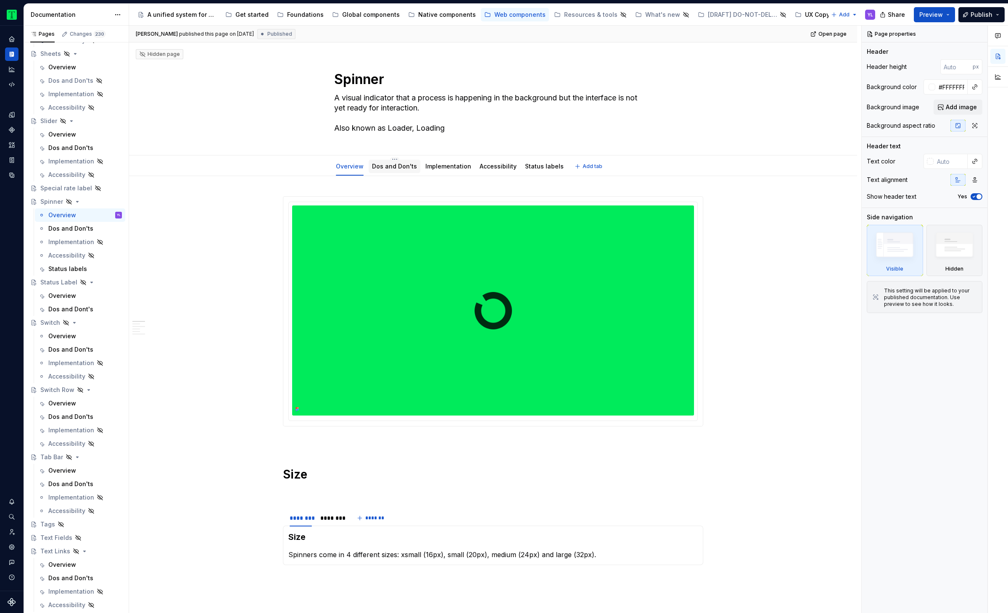
click at [383, 167] on link "Dos and Don'ts" at bounding box center [394, 166] width 45 height 7
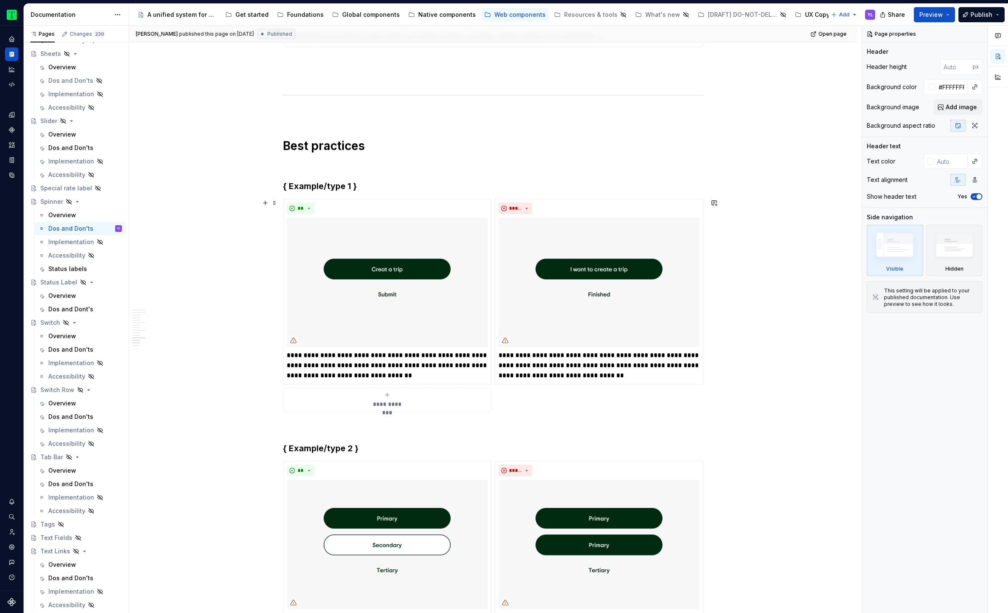
scroll to position [1368, 0]
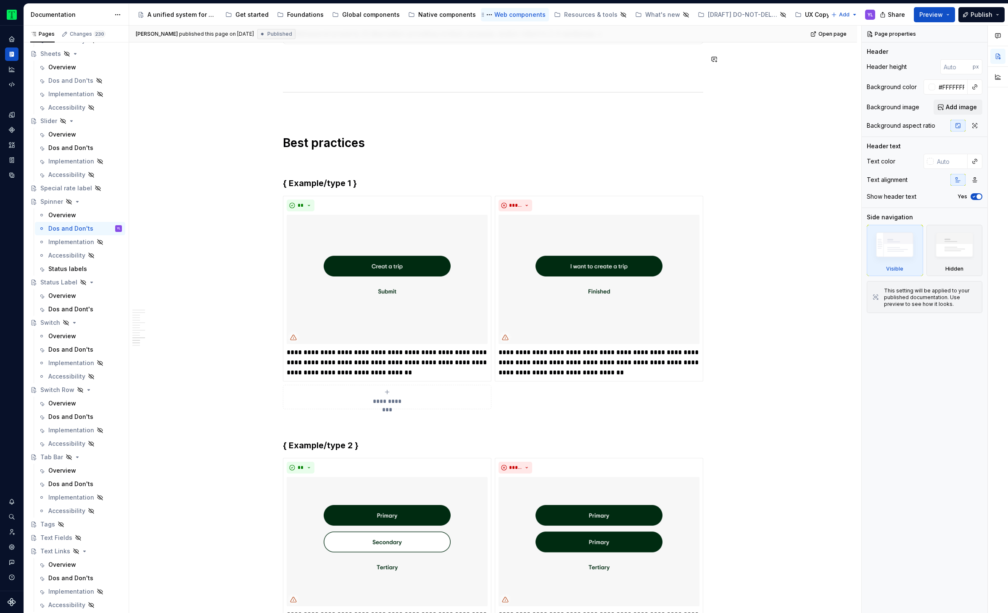
type textarea "*"
